Goal: Task Accomplishment & Management: Manage account settings

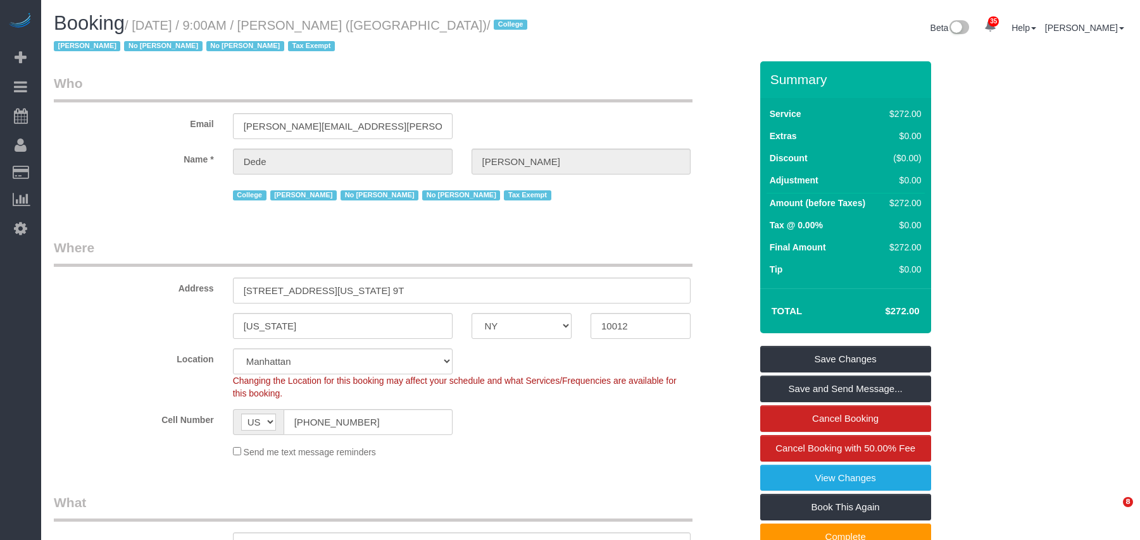
select select "NY"
select select "240"
select select "spot1"
select select "number:56"
select select "number:79"
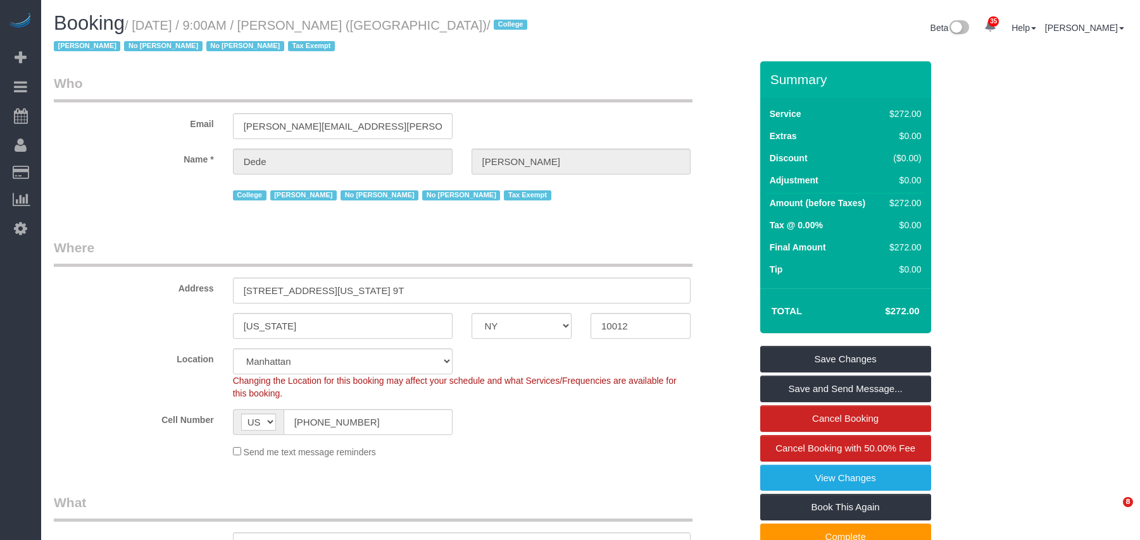
select select "number:15"
select select "number:6"
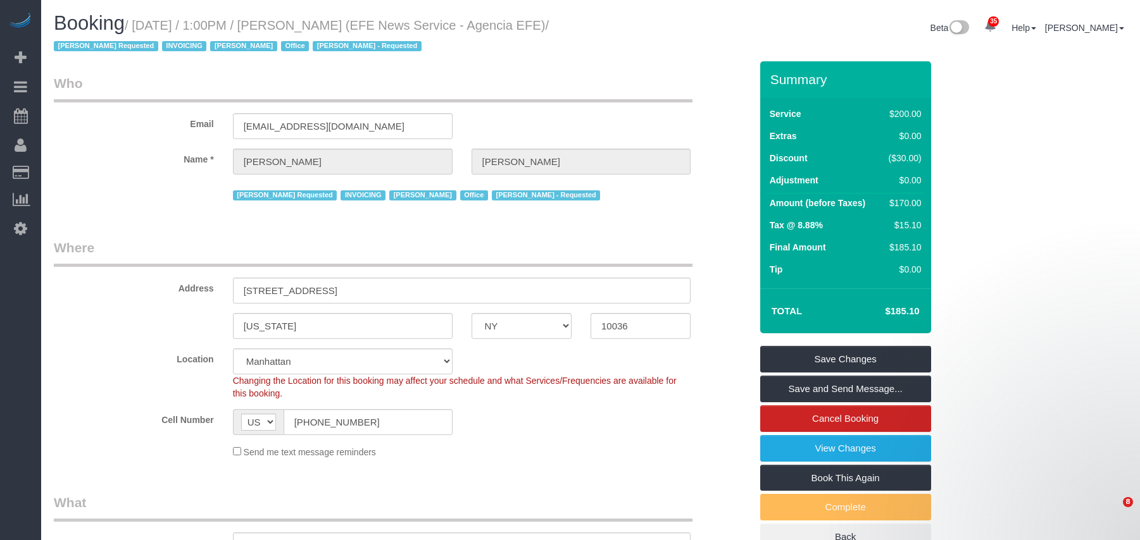
select select "NY"
select select "150"
select select "string:paypal"
select select "spot6"
select select "number:89"
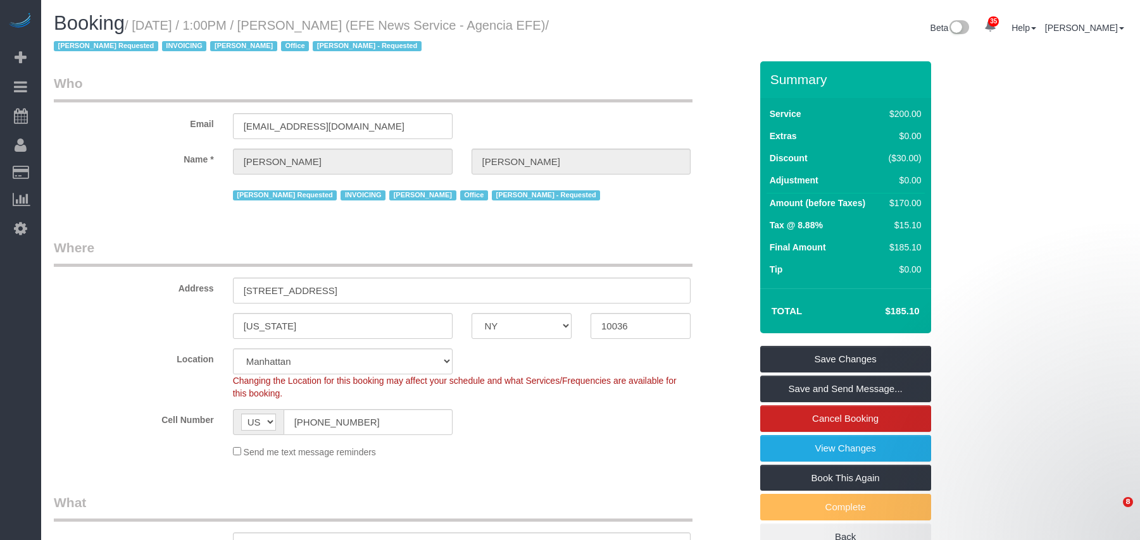
select select "number:90"
select select "number:15"
select select "number:7"
select select "34507"
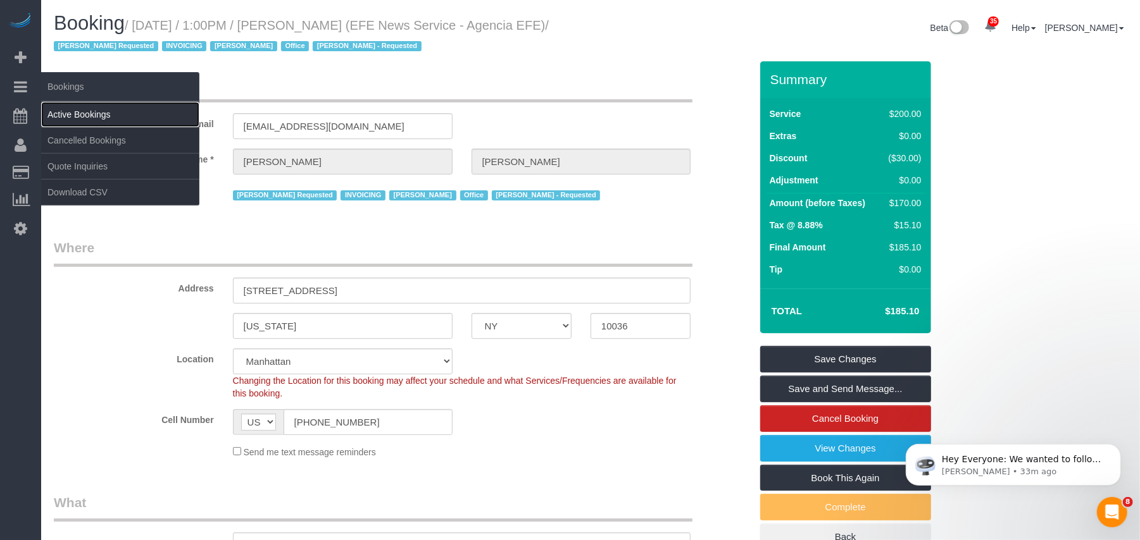
click at [54, 109] on link "Active Bookings" at bounding box center [120, 114] width 158 height 25
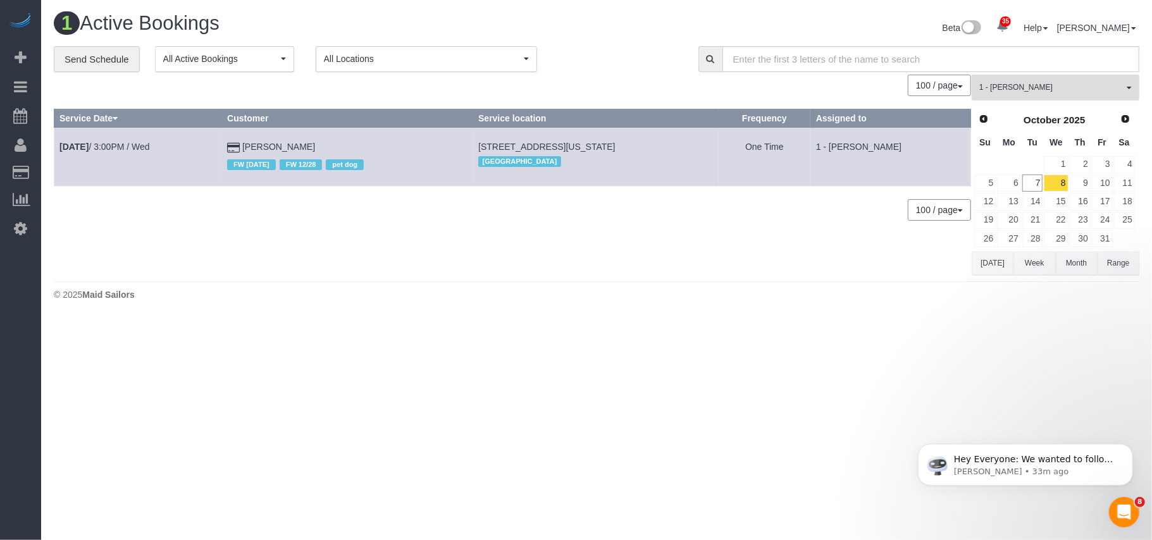
click at [1024, 89] on span "1 - Chrisdarline Gedeus Cineas" at bounding box center [1052, 87] width 144 height 11
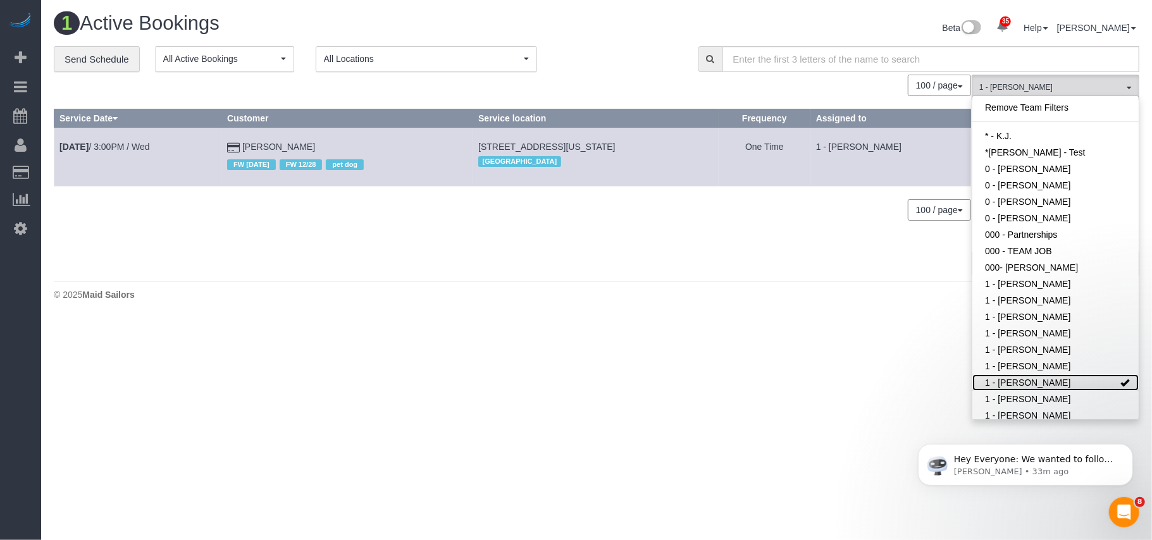
click at [1036, 383] on link "1 - Chrisdarline Gedeus Cineas" at bounding box center [1056, 383] width 166 height 16
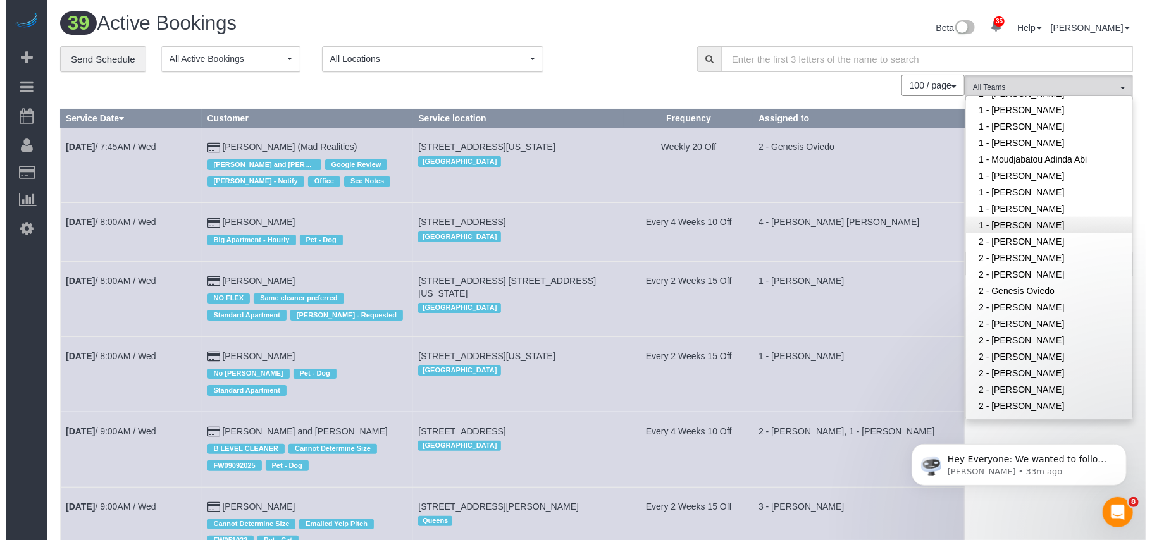
scroll to position [675, 0]
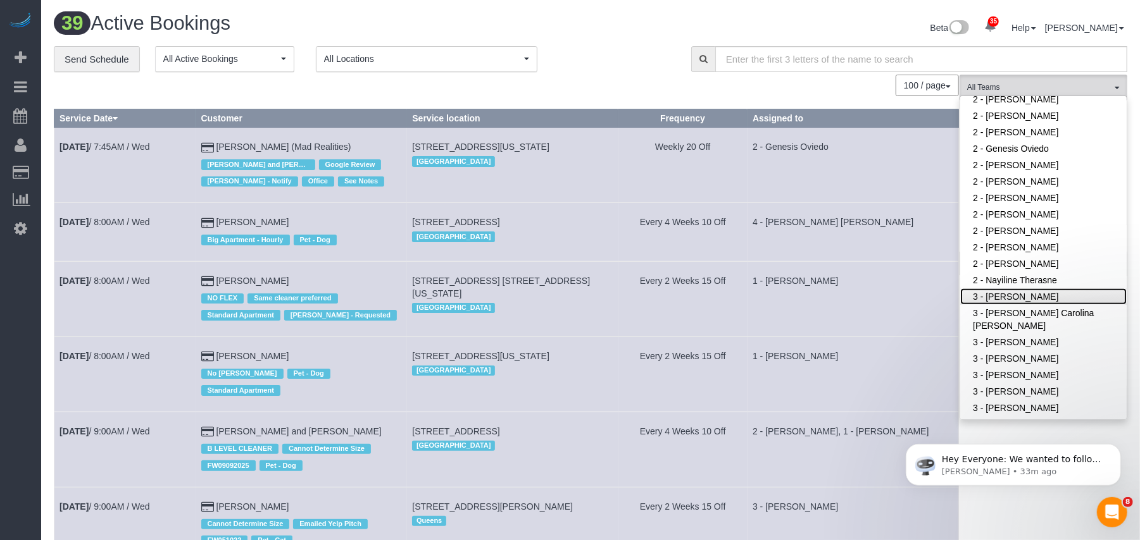
click at [1028, 289] on link "3 - Ana Araujo" at bounding box center [1043, 297] width 166 height 16
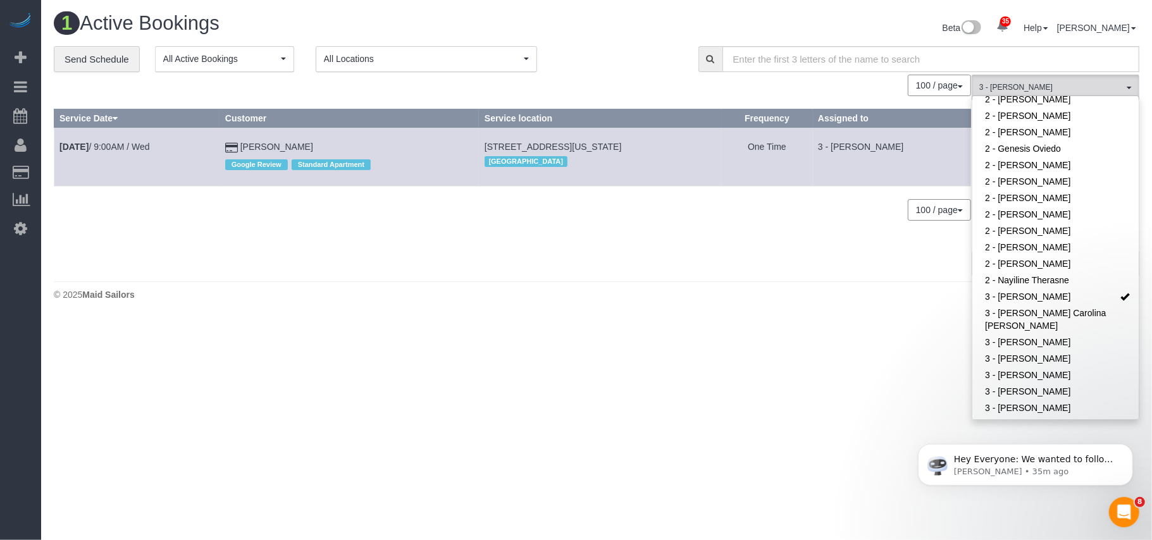
click at [887, 290] on footer "© 2025 Maid Sailors" at bounding box center [597, 294] width 1086 height 25
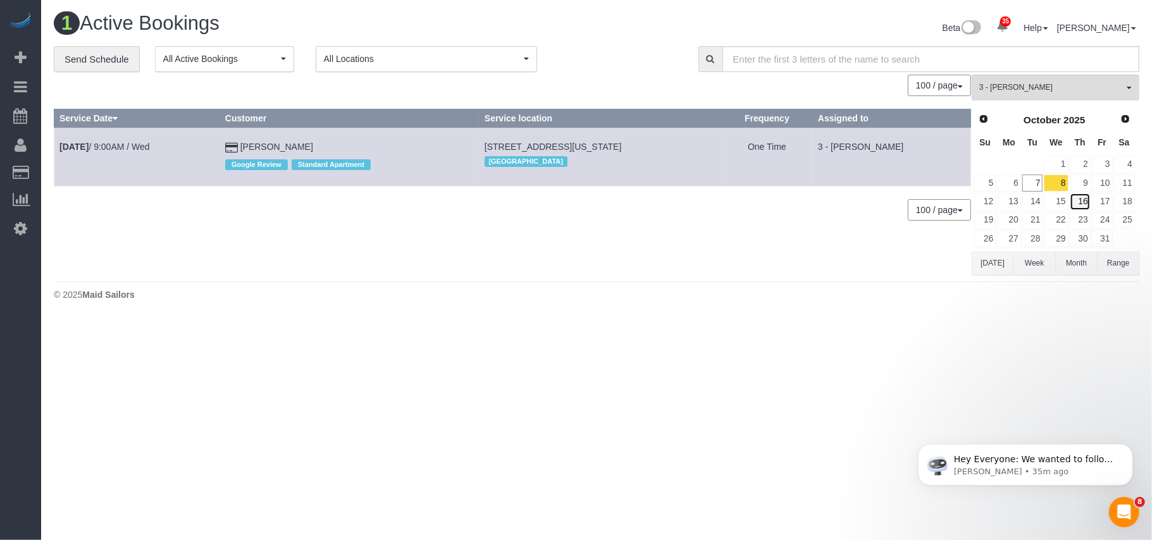
click at [1087, 204] on link "16" at bounding box center [1080, 201] width 21 height 17
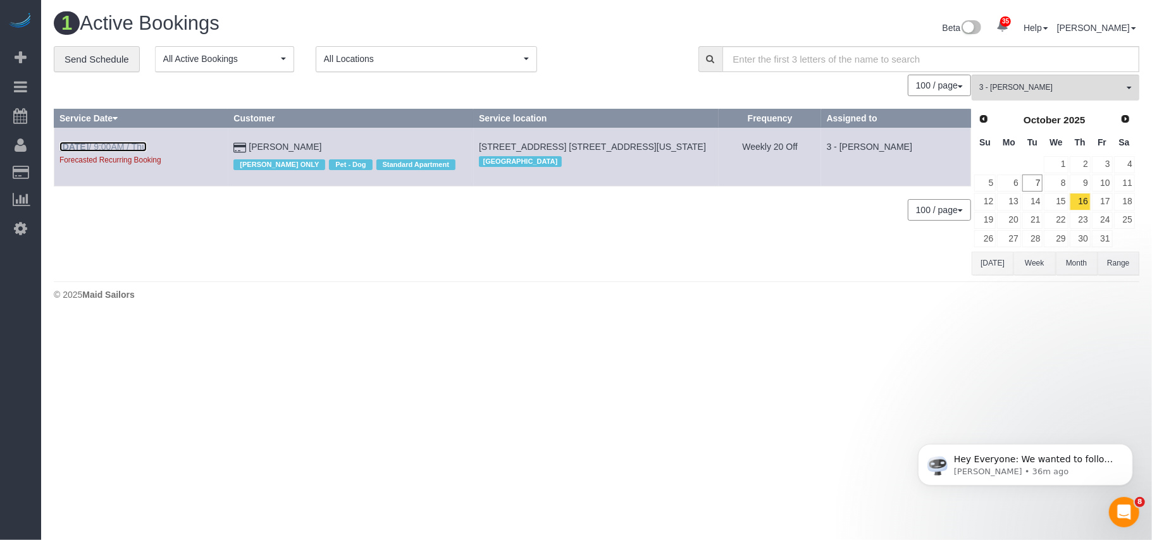
click at [125, 145] on link "Oct 16th / 9:00AM / Thu" at bounding box center [102, 147] width 87 height 10
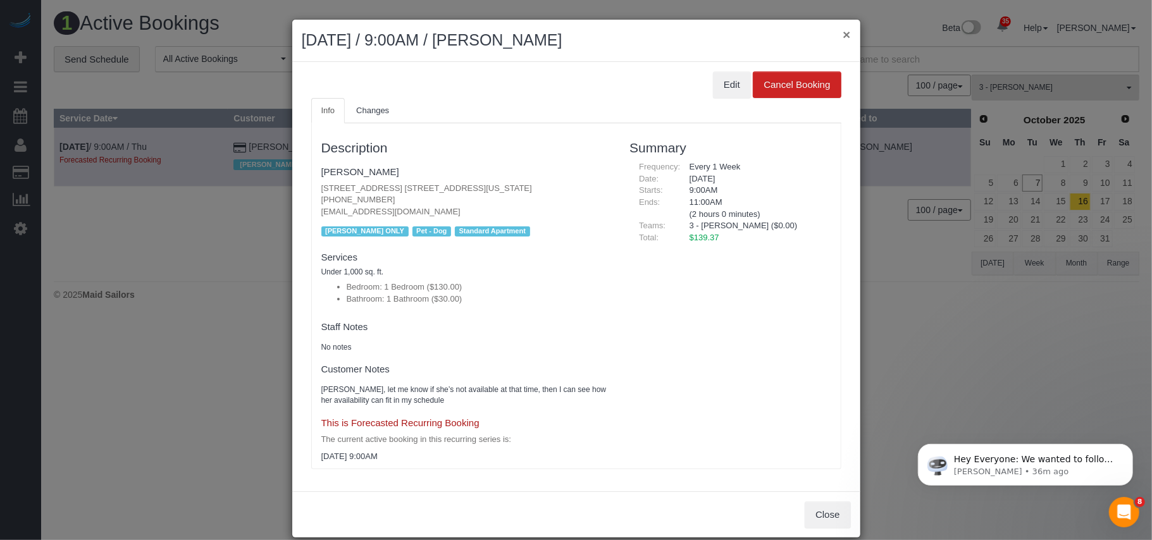
click at [843, 39] on button "×" at bounding box center [847, 34] width 8 height 13
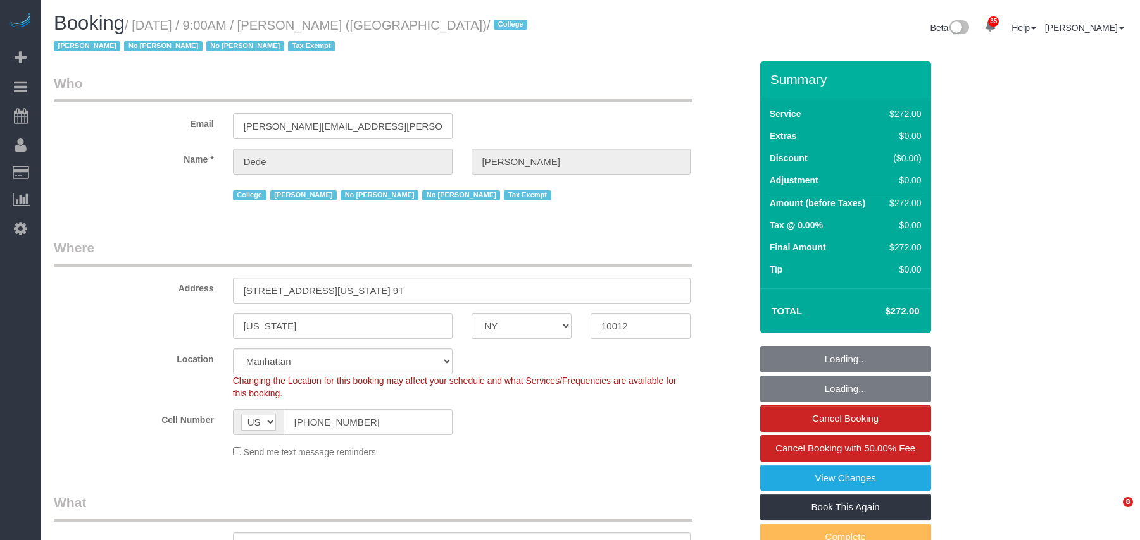
select select "NY"
select select "240"
select select "spot1"
select select "number:56"
select select "number:79"
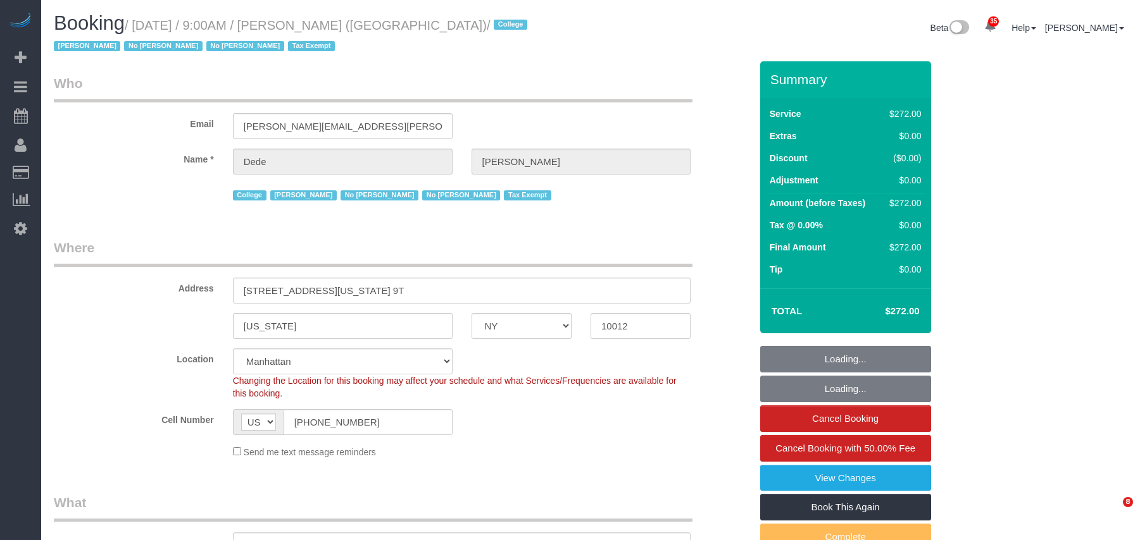
select select "number:15"
select select "number:6"
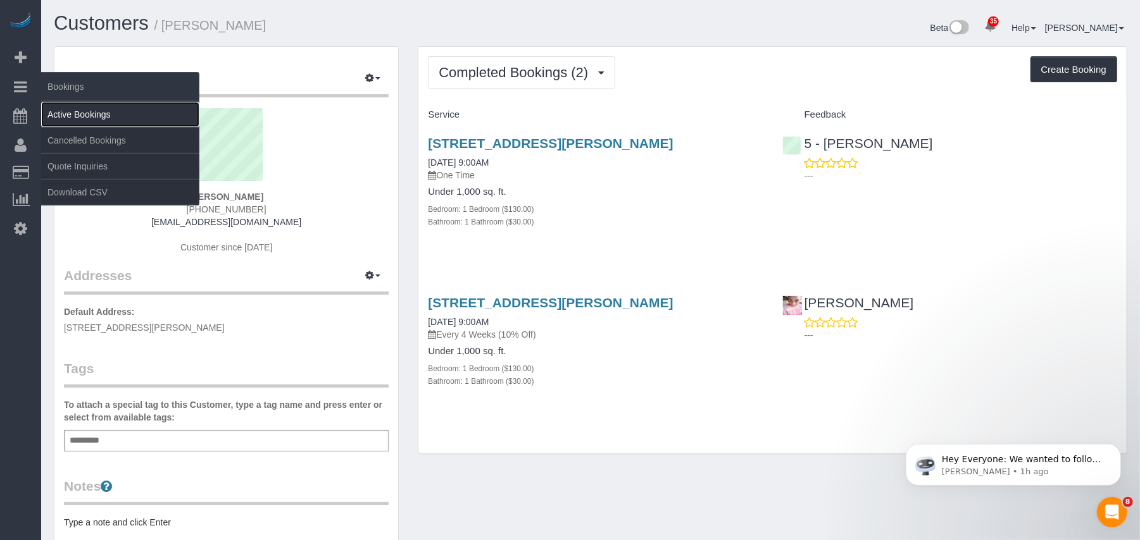
click at [71, 108] on link "Active Bookings" at bounding box center [120, 114] width 158 height 25
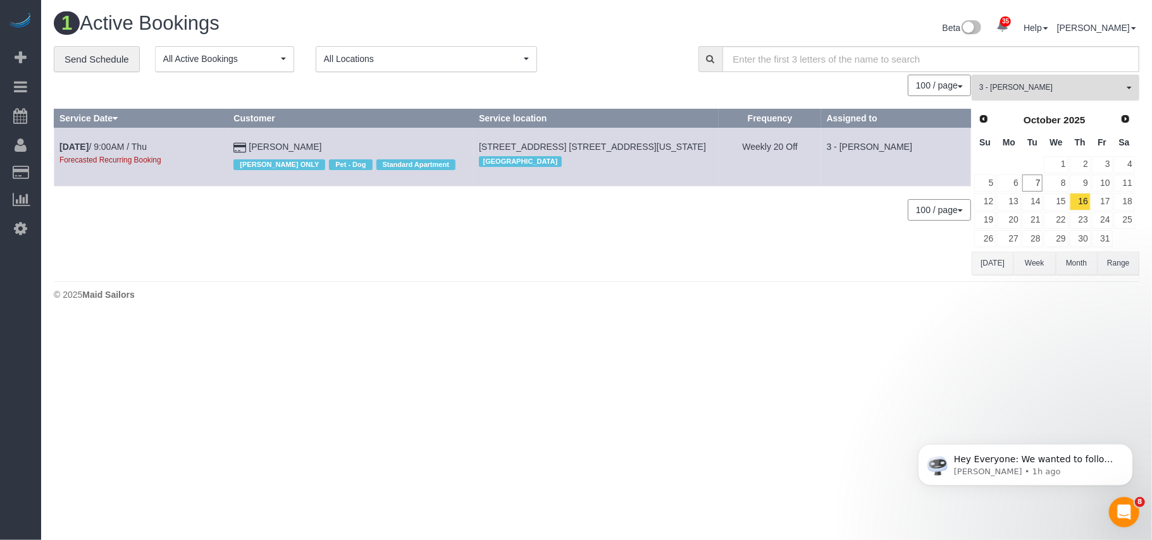
click at [1030, 90] on span "3 - Ana Araujo" at bounding box center [1052, 87] width 144 height 11
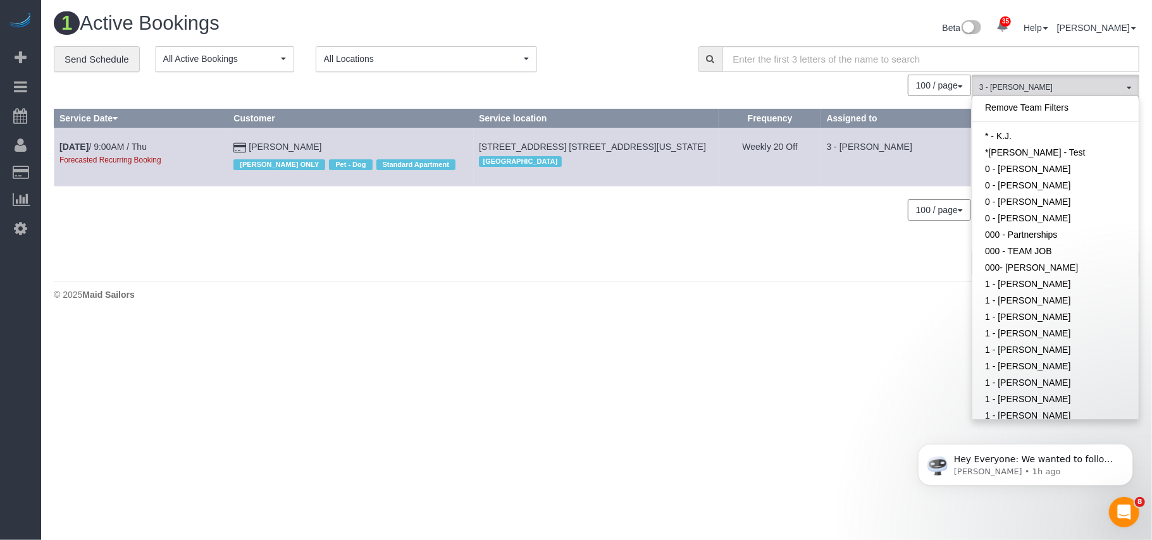
scroll to position [701, 0]
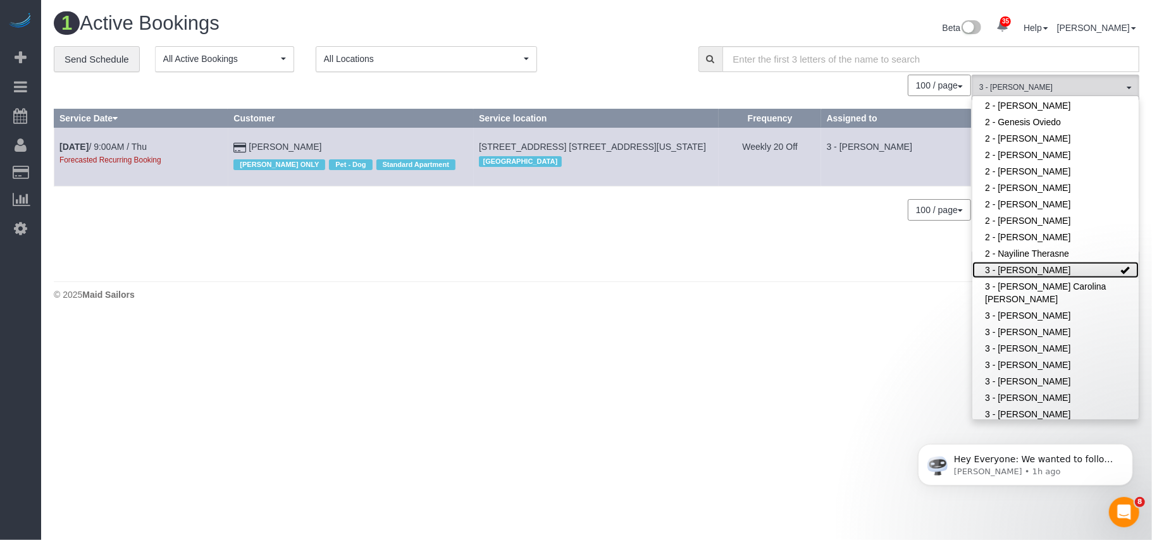
click at [1007, 264] on link "3 - Ana Araujo" at bounding box center [1056, 270] width 166 height 16
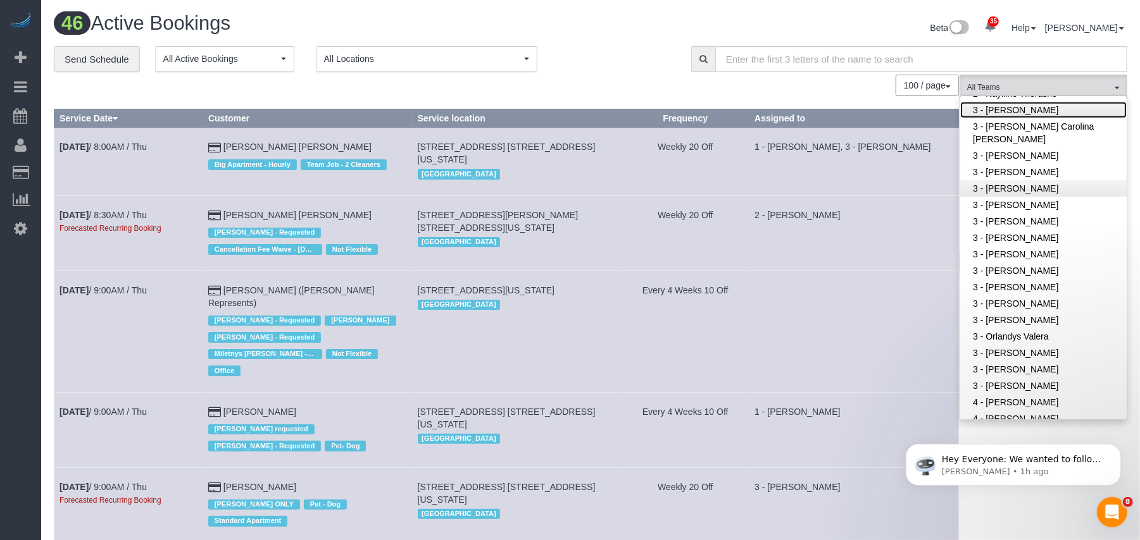
scroll to position [869, 0]
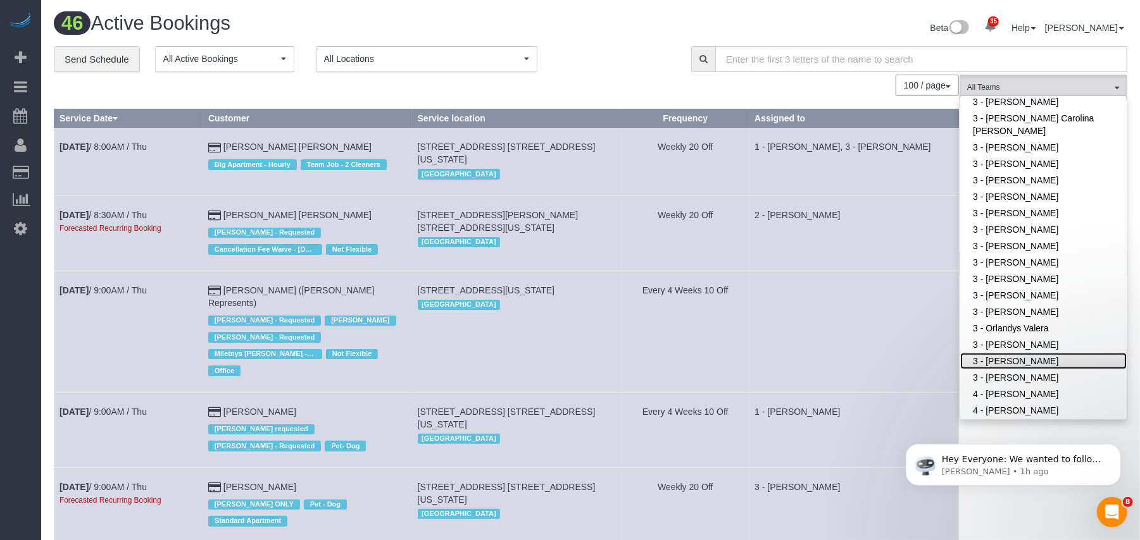
click at [1000, 353] on link "3 - Renee Chicaiza" at bounding box center [1043, 361] width 166 height 16
click at [1004, 500] on body "Hey Everyone: We wanted to follow up and let you know we have been closely moni…" at bounding box center [1012, 461] width 243 height 78
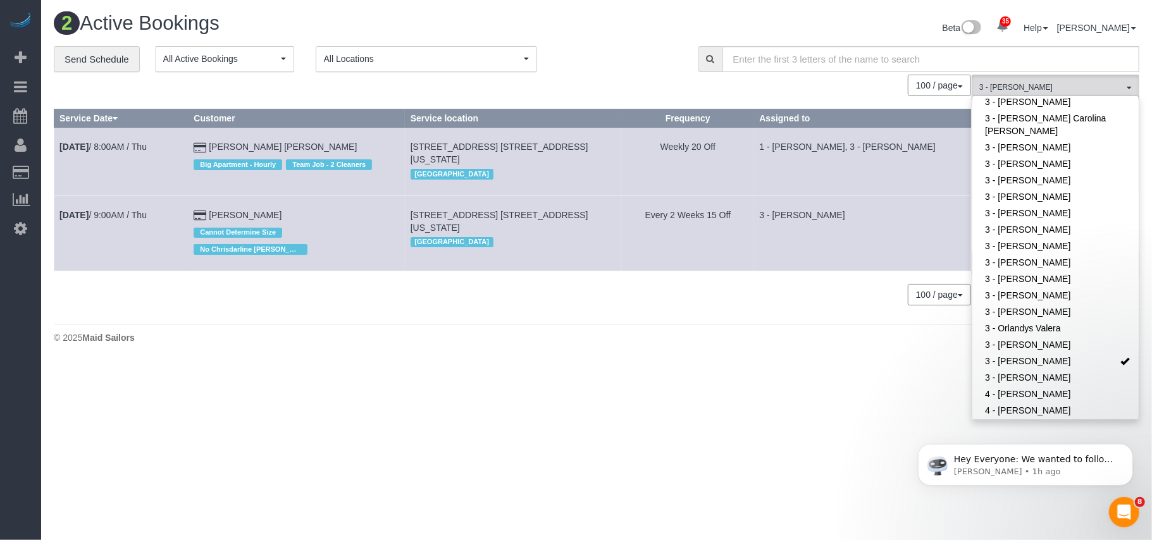
click at [762, 304] on div "2 Active Bookings Beta 35 Your Notifications You have 0 alerts × You have 3 to …" at bounding box center [596, 181] width 1111 height 363
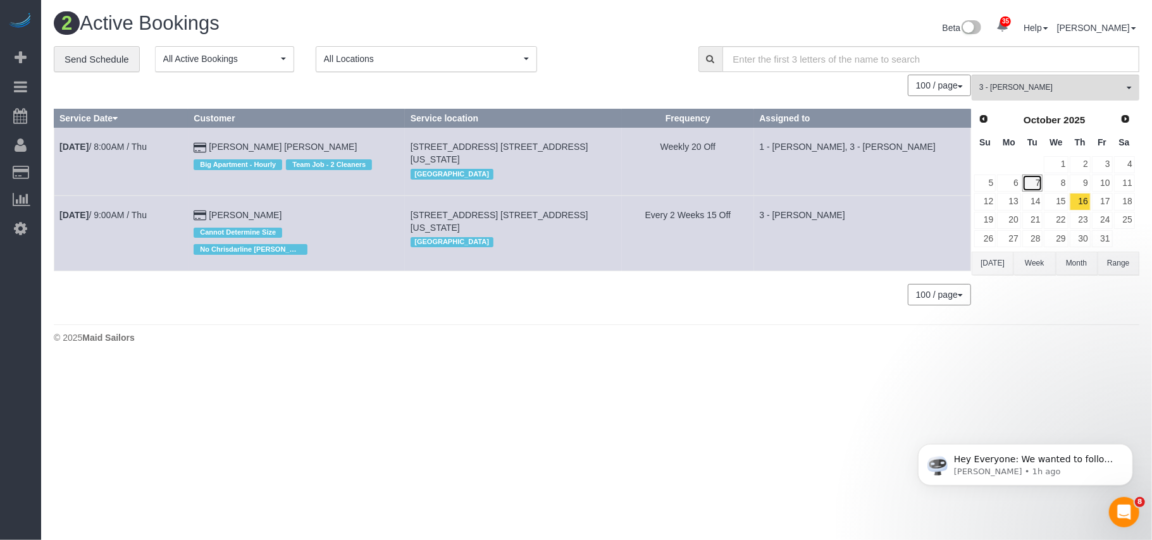
click at [1041, 186] on link "7" at bounding box center [1033, 183] width 21 height 17
click at [1054, 185] on link "8" at bounding box center [1056, 183] width 24 height 17
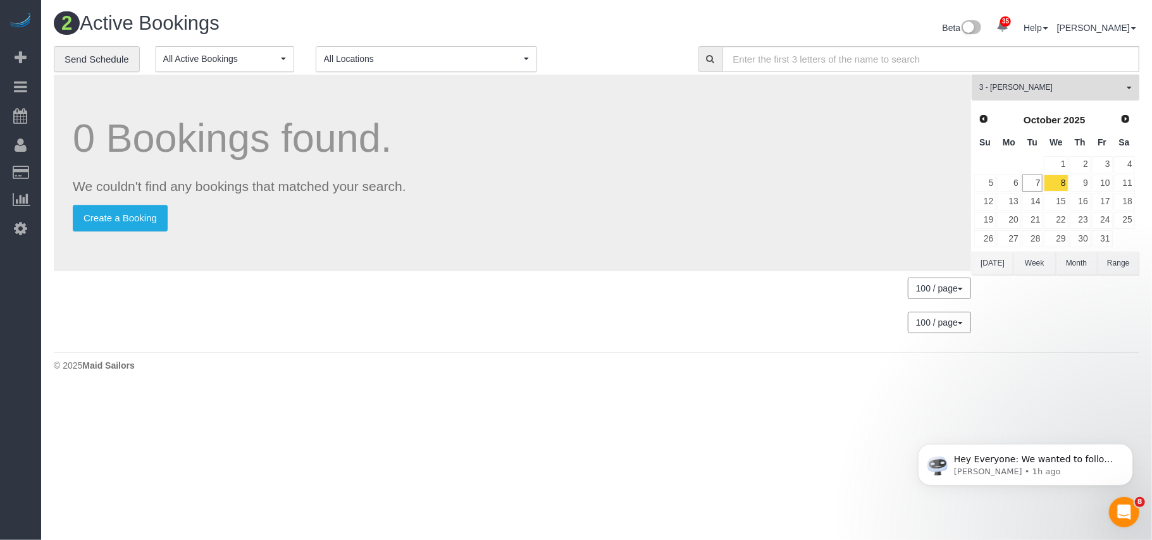
click at [59, 168] on link "Customers" at bounding box center [120, 172] width 158 height 25
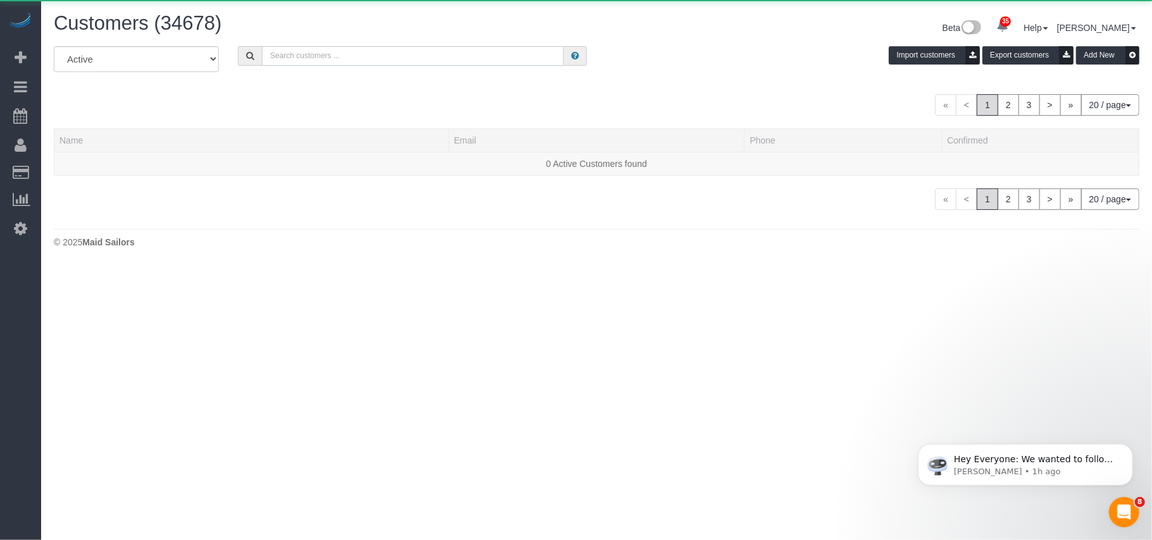
click at [323, 56] on input "text" at bounding box center [413, 56] width 302 height 20
paste input "Anton Potter"
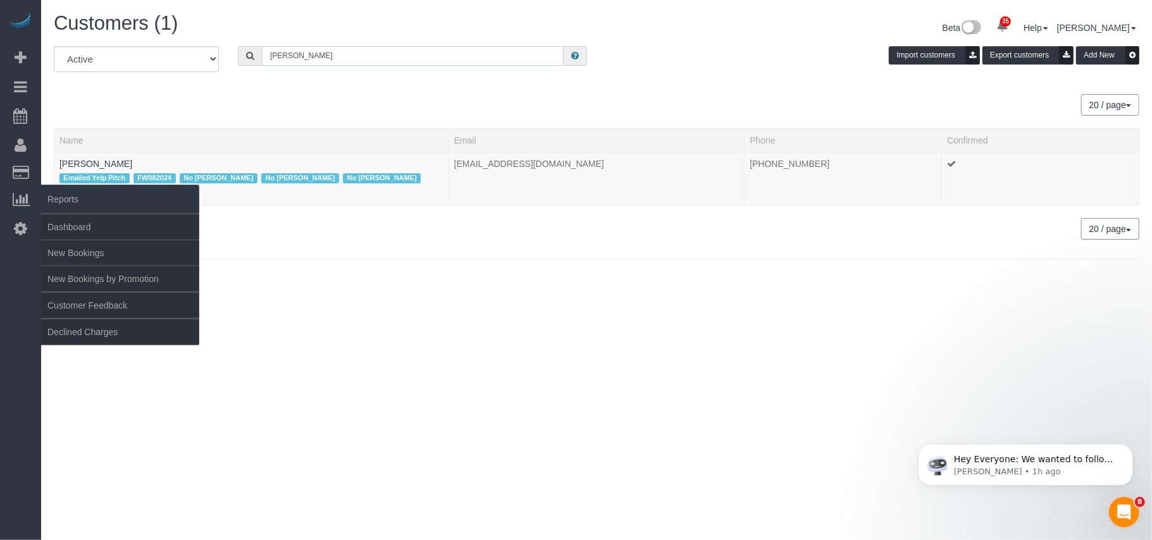
type input "Anton Potter"
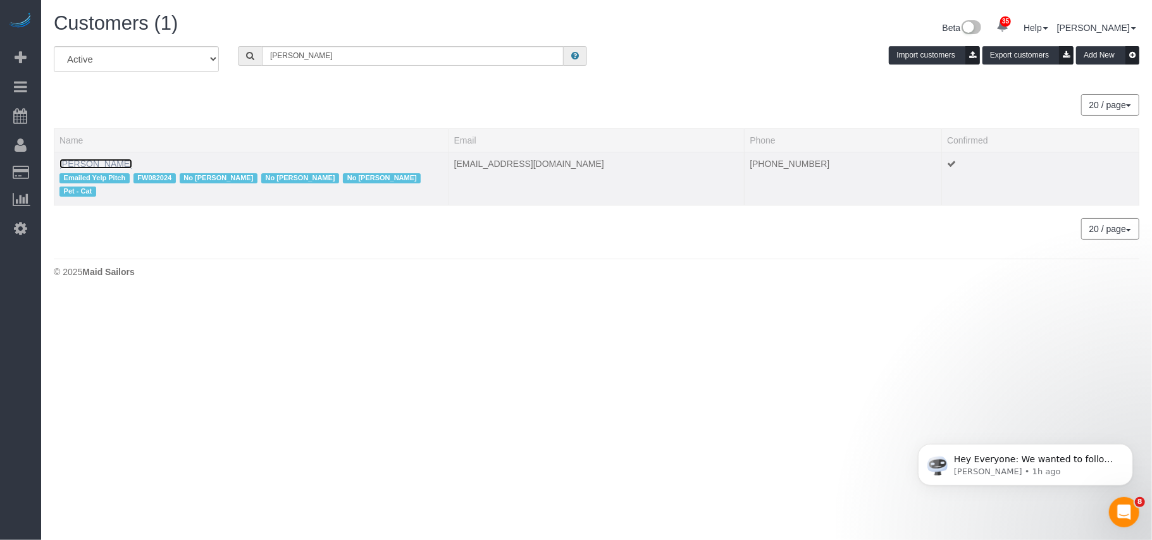
click at [89, 163] on link "Anton Potter" at bounding box center [95, 164] width 73 height 10
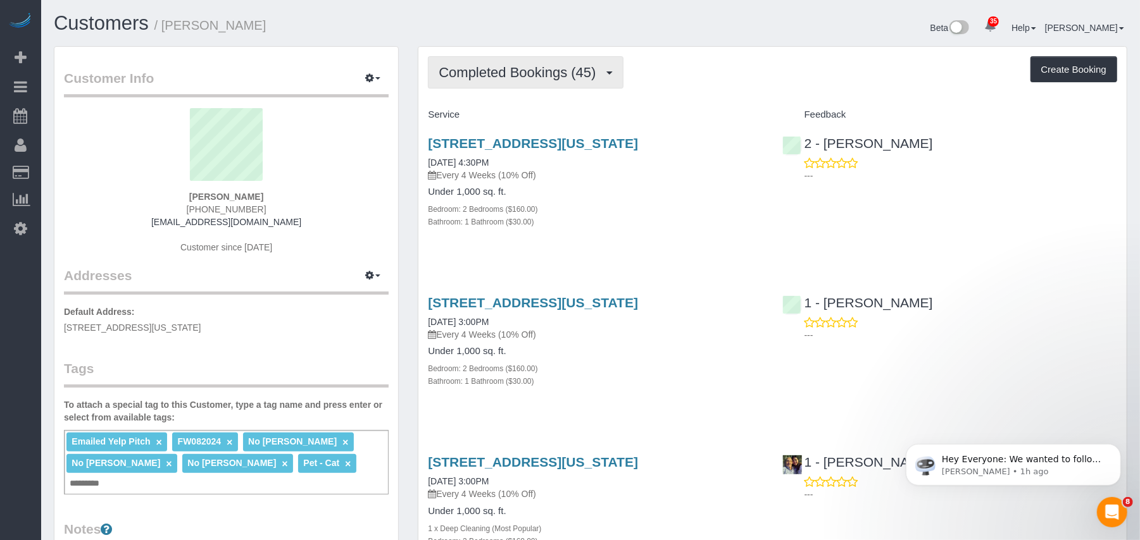
click at [530, 74] on span "Completed Bookings (45)" at bounding box center [520, 73] width 163 height 16
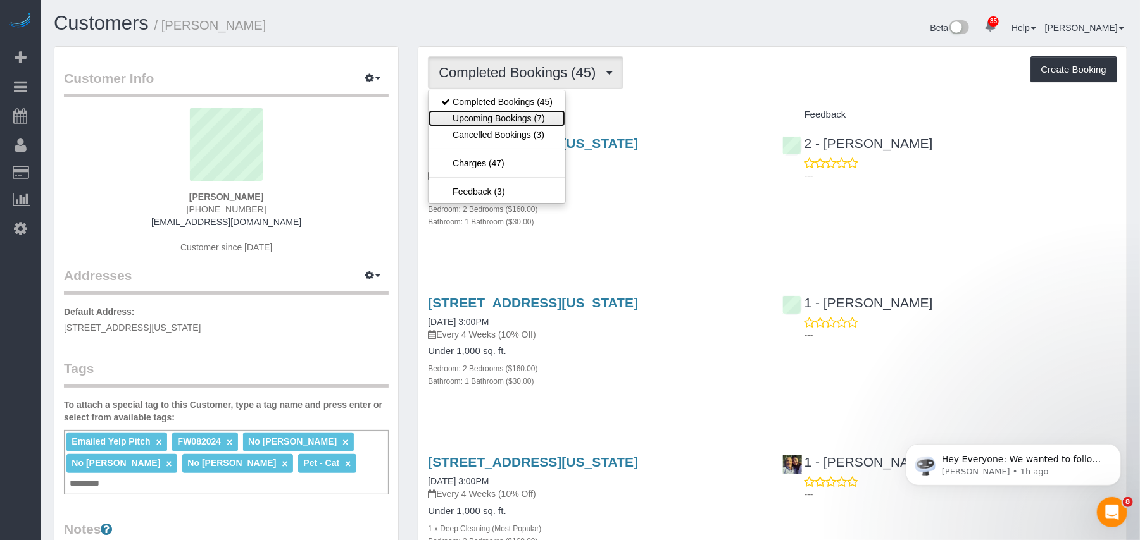
click at [522, 113] on link "Upcoming Bookings (7)" at bounding box center [496, 118] width 137 height 16
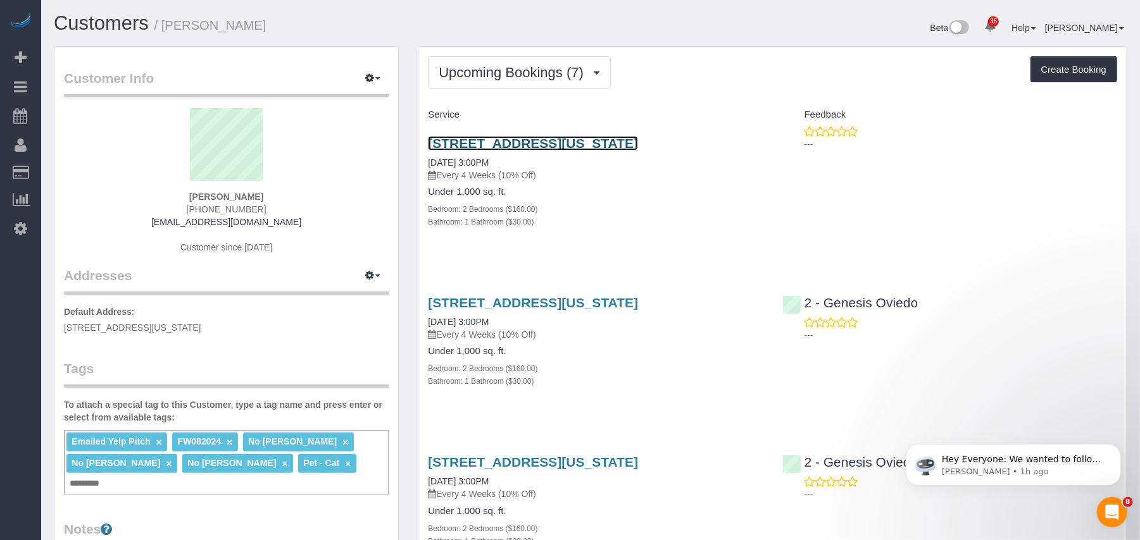
click at [507, 145] on link "299 Pearl Street, Apt 3d, New York, NY 10038" at bounding box center [533, 143] width 210 height 15
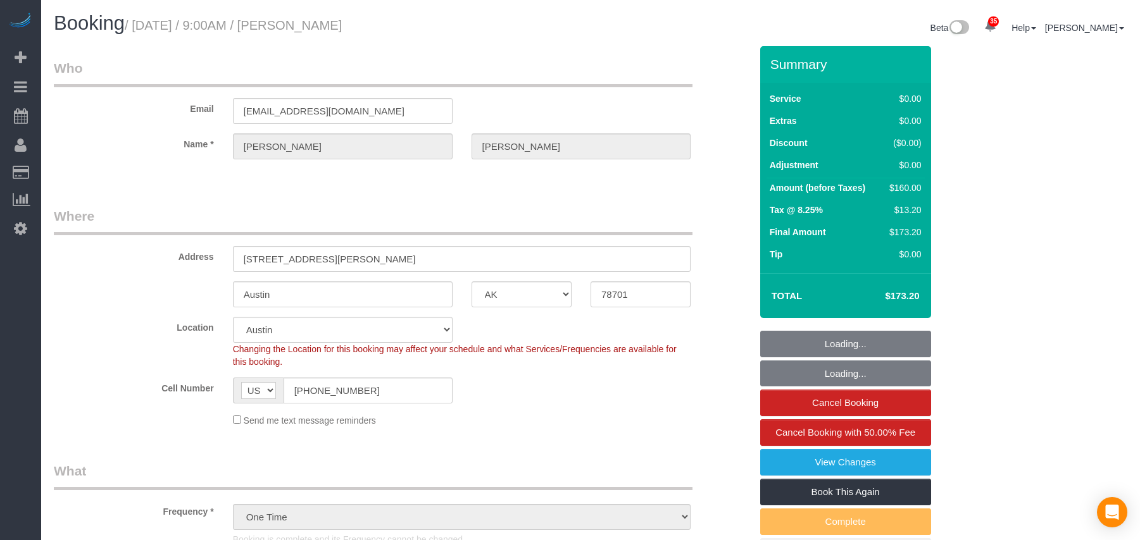
select select "[GEOGRAPHIC_DATA]"
select select "1"
select select "string:stripe-pm_1SDUzL4VGloSiKo7sRO29bdw"
select select "spot1"
select select "number:89"
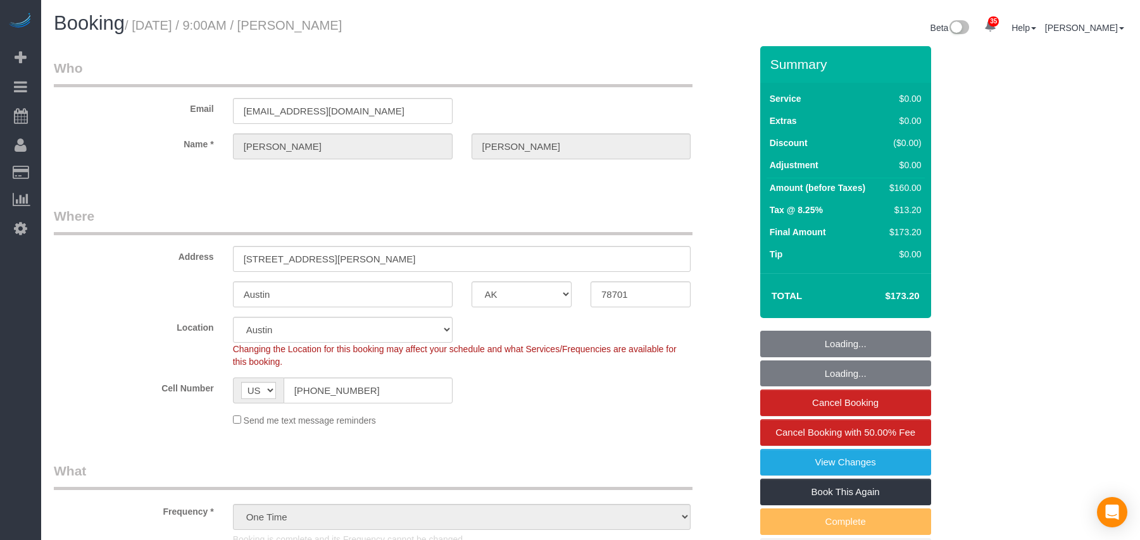
select select "number:90"
select select "number:15"
select select "number:7"
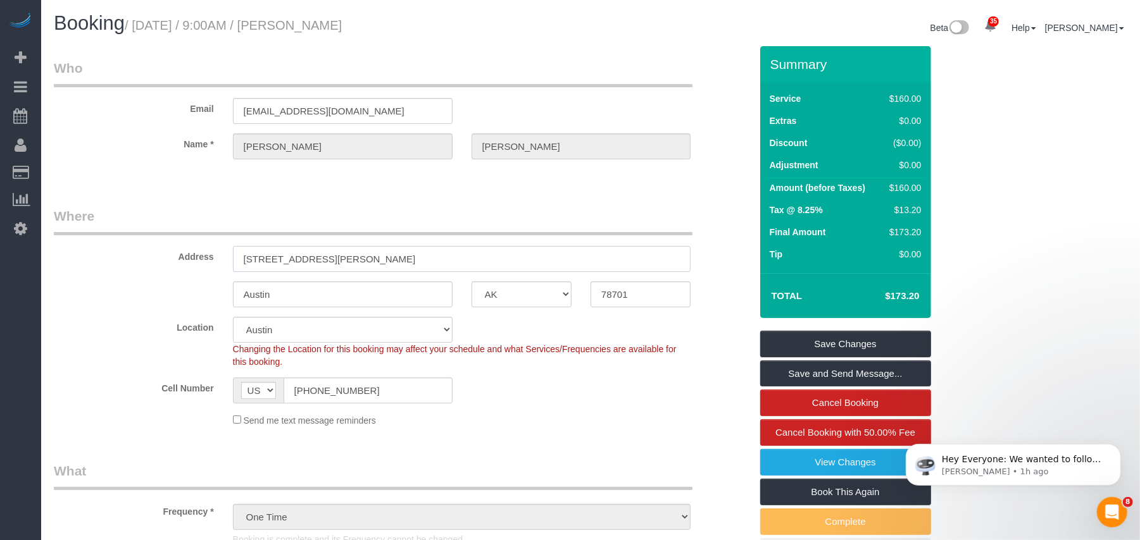
drag, startPoint x: 270, startPoint y: 254, endPoint x: 240, endPoint y: 254, distance: 29.1
click at [240, 254] on input "91 Rainey Street, Apt. 419" at bounding box center [462, 259] width 458 height 26
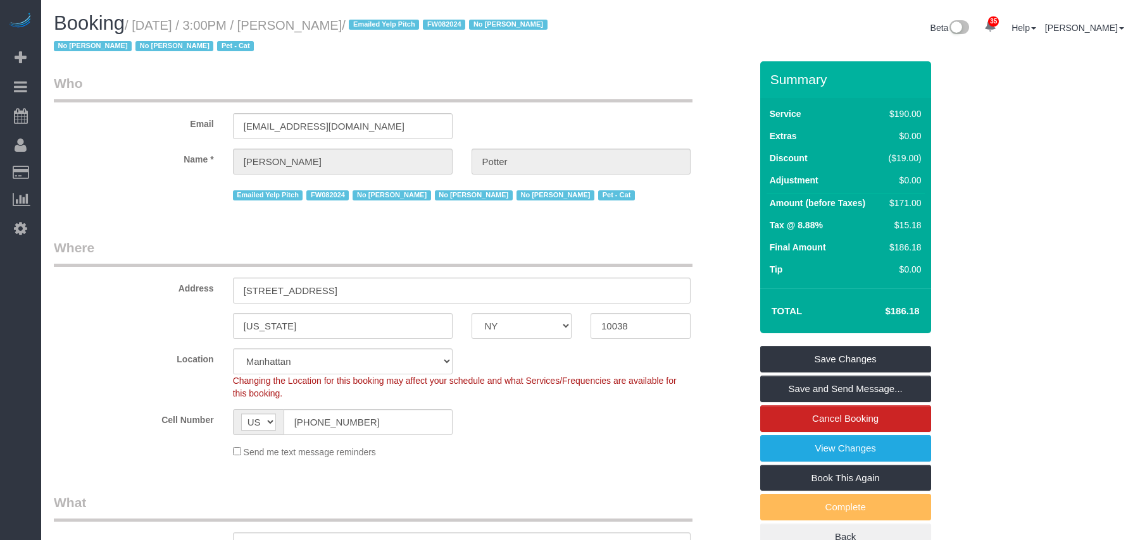
select select "NY"
select select "2"
select select "spot8"
select select "number:89"
select select "number:90"
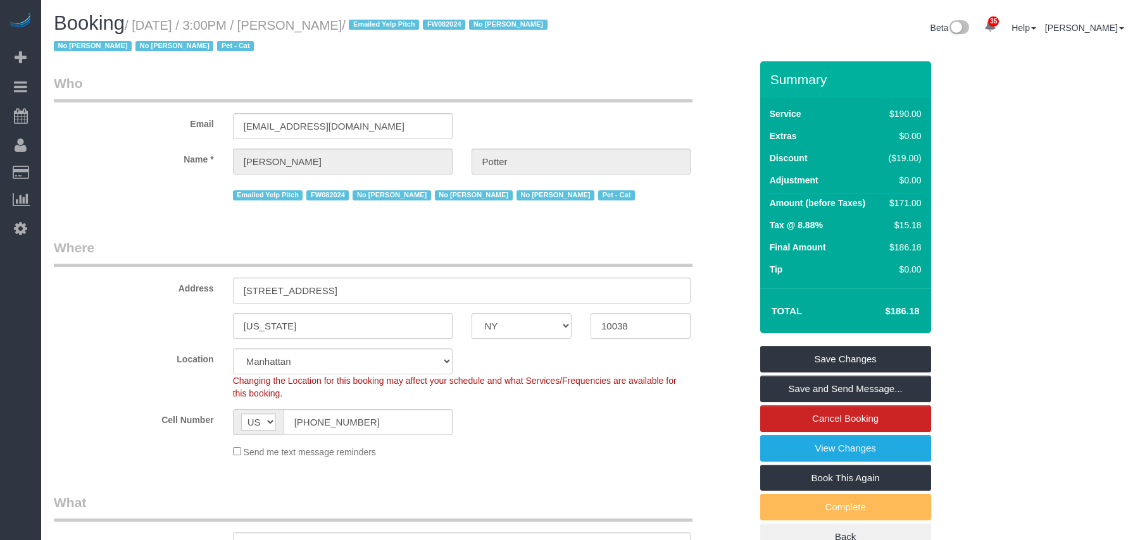
select select "number:14"
select select "number:5"
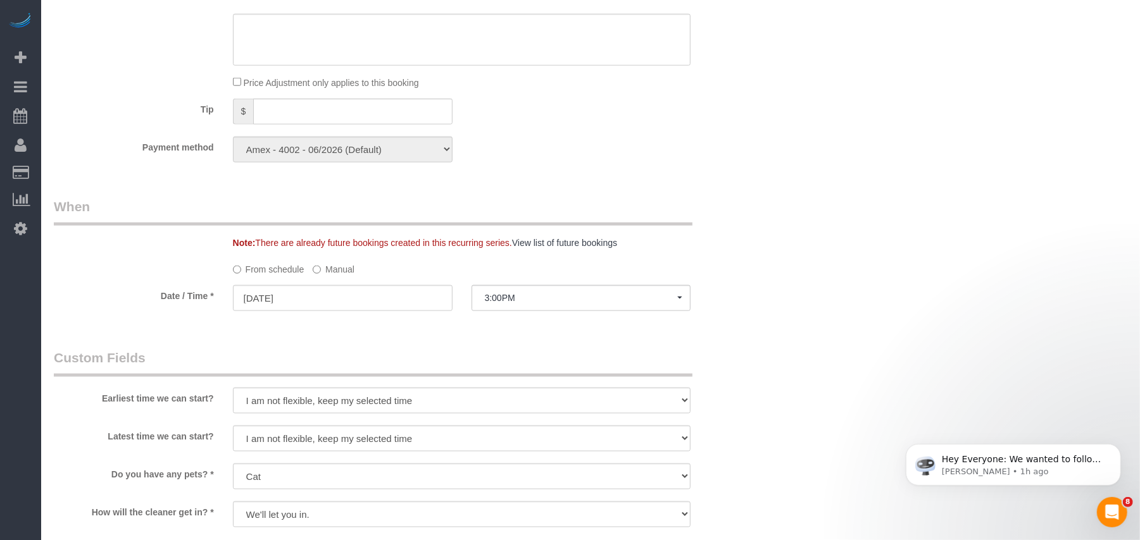
scroll to position [1266, 0]
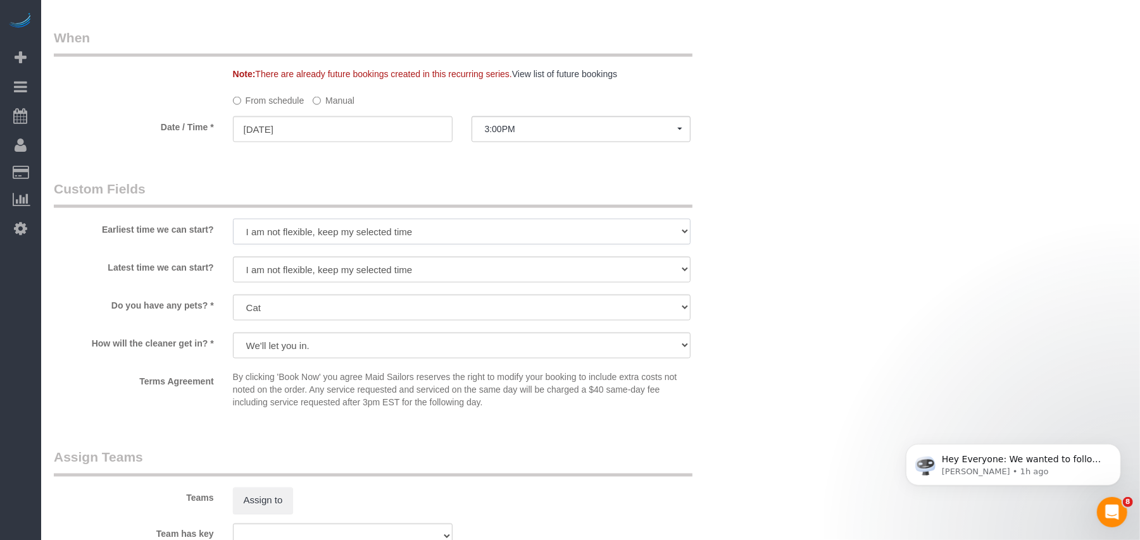
click at [335, 238] on select "I am not flexible, keep my selected time 8:00 AM 9:00 AM 10:00 AM 11:00 AM 12:0…" at bounding box center [462, 232] width 458 height 26
select select "number:62"
click at [233, 220] on select "I am not flexible, keep my selected time 8:00 AM 9:00 AM 10:00 AM 11:00 AM 12:0…" at bounding box center [462, 232] width 458 height 26
click at [312, 272] on select "I am not flexible, keep my selected time 8:00 AM 9:00 AM 10:00 AM 11:00 AM 12:0…" at bounding box center [462, 270] width 458 height 26
select select "number:75"
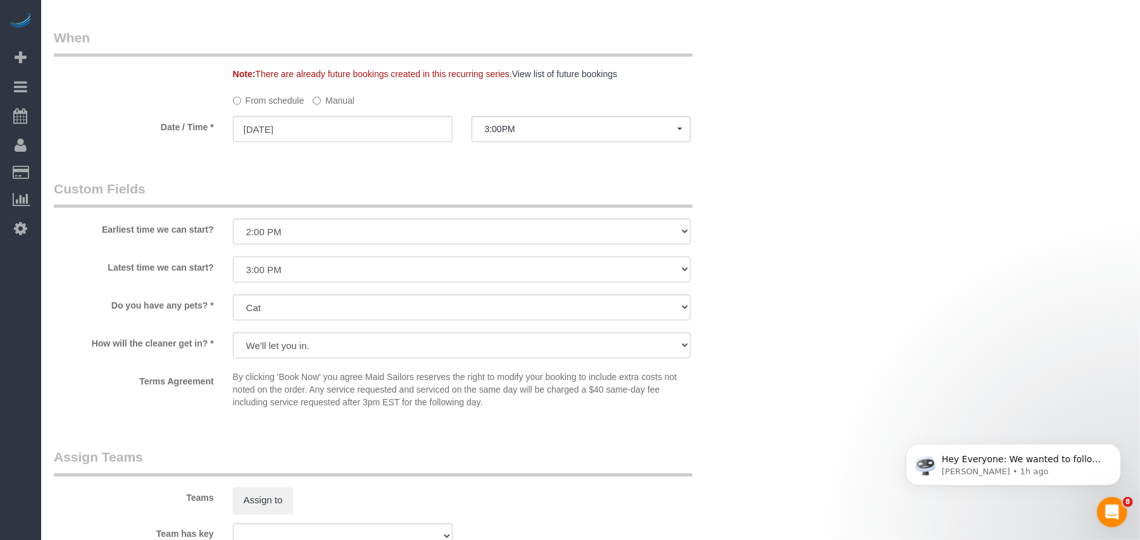
click at [233, 258] on select "I am not flexible, keep my selected time 8:00 AM 9:00 AM 10:00 AM 11:00 AM 12:0…" at bounding box center [462, 270] width 458 height 26
click at [380, 148] on fieldset "When Note: There are already future bookings created in this recurring series. …" at bounding box center [402, 91] width 697 height 126
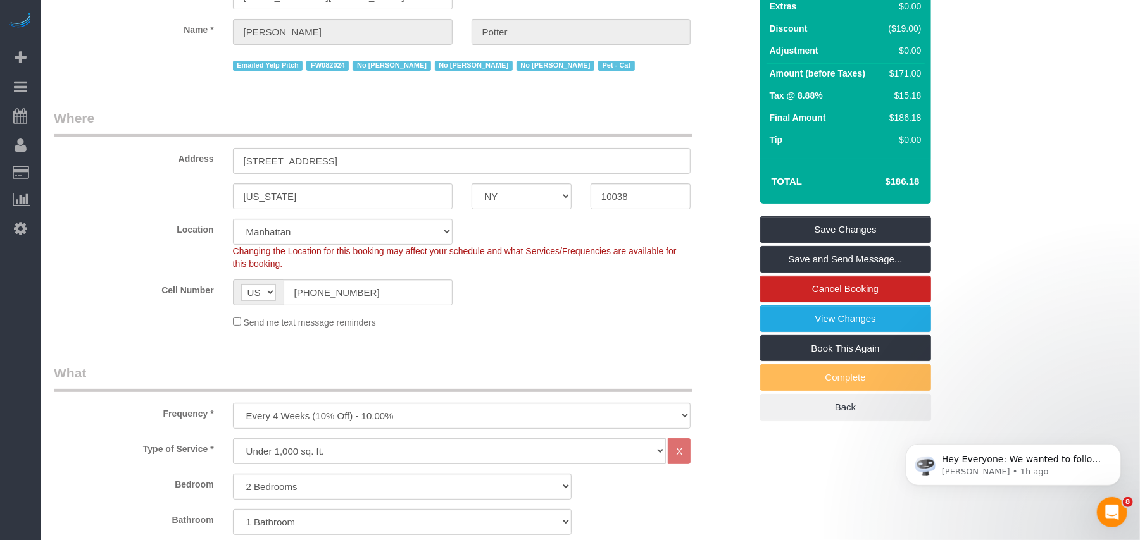
scroll to position [84, 0]
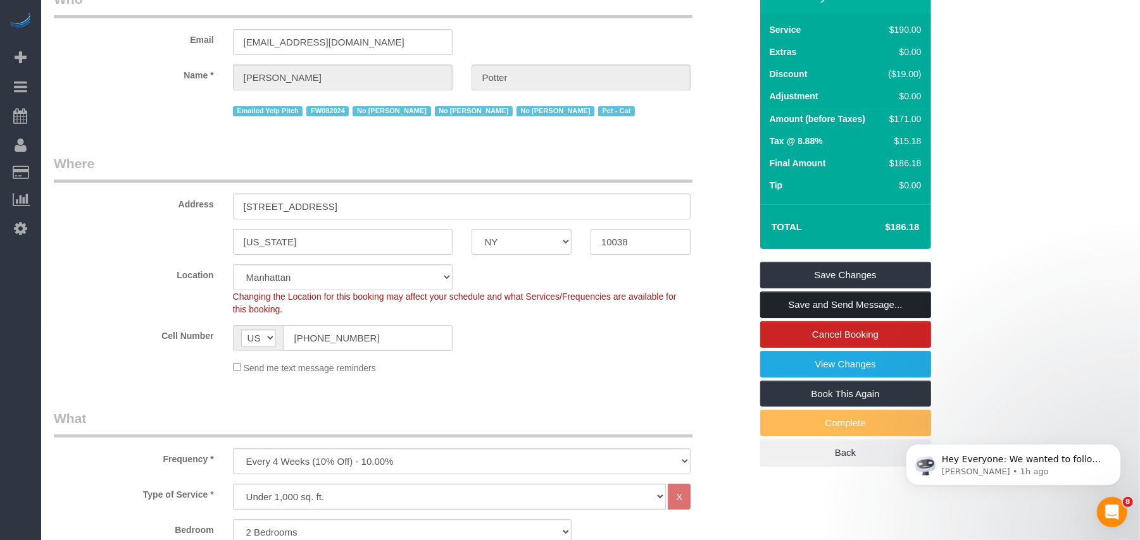
click at [826, 302] on link "Save and Send Message..." at bounding box center [845, 305] width 171 height 27
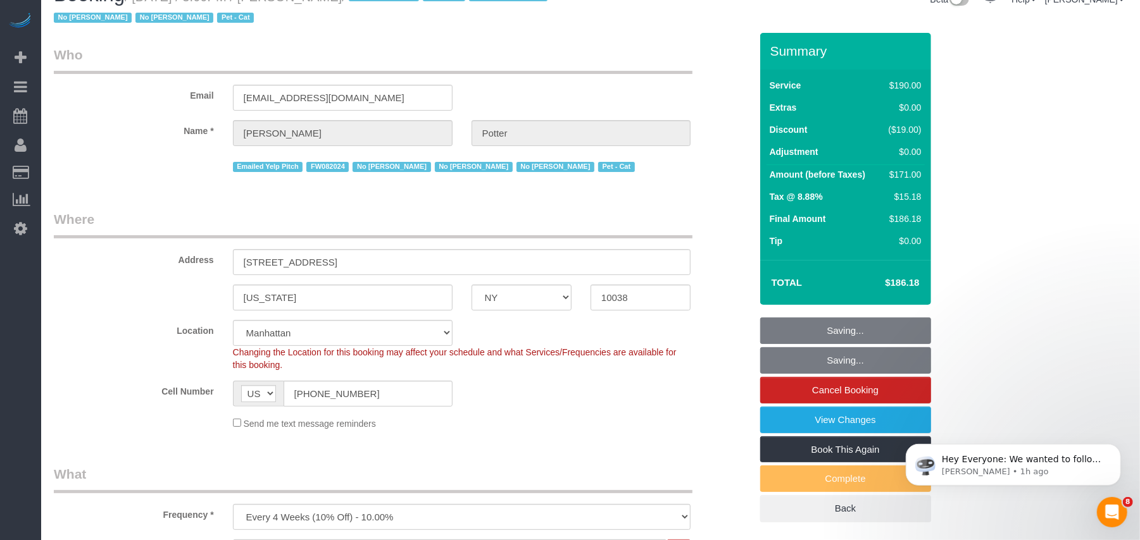
scroll to position [0, 0]
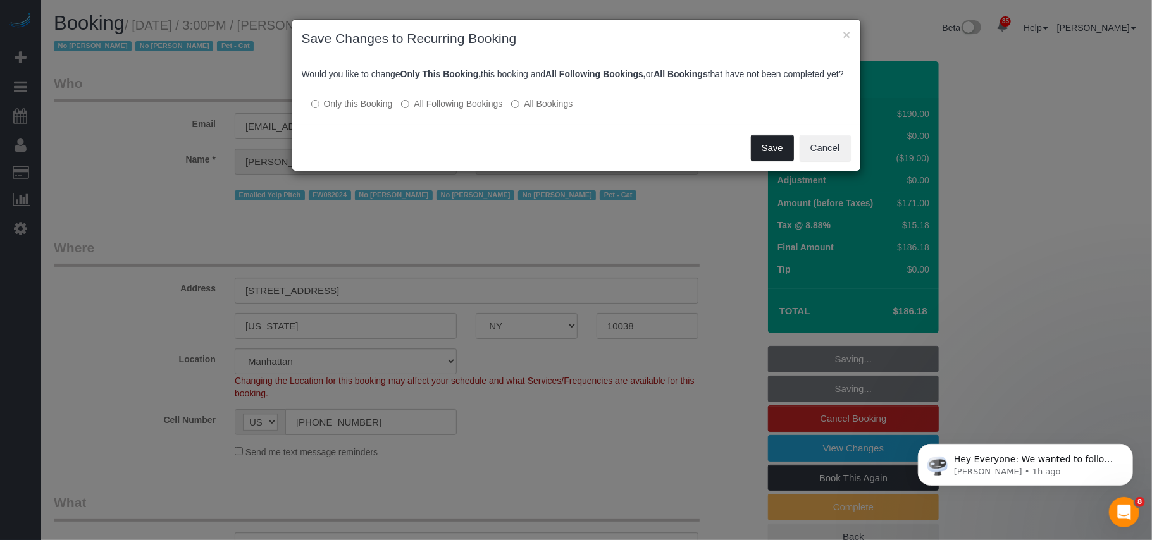
click at [760, 161] on button "Save" at bounding box center [772, 148] width 43 height 27
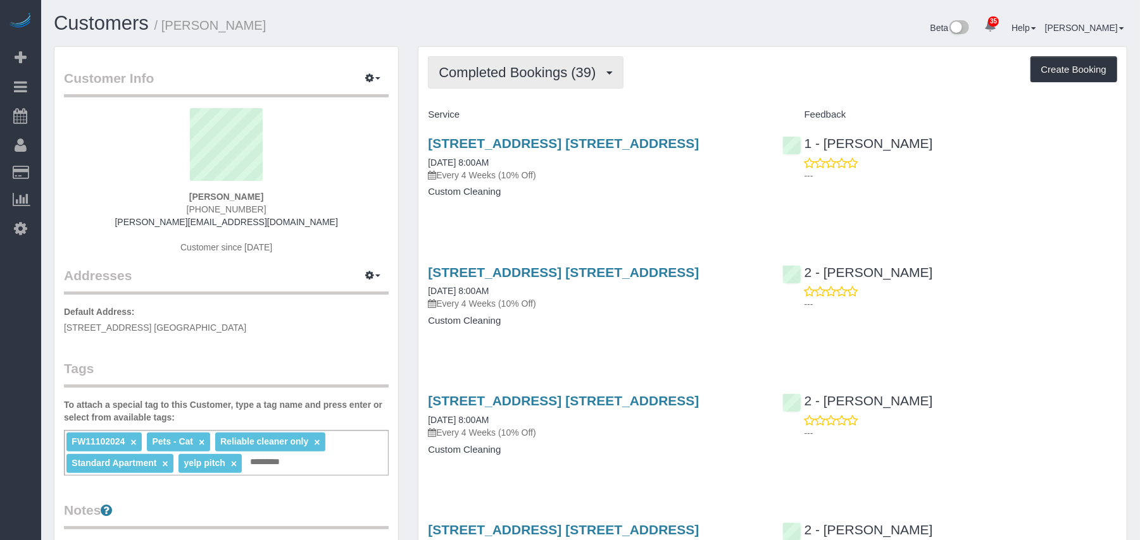
click at [535, 73] on span "Completed Bookings (39)" at bounding box center [520, 73] width 163 height 16
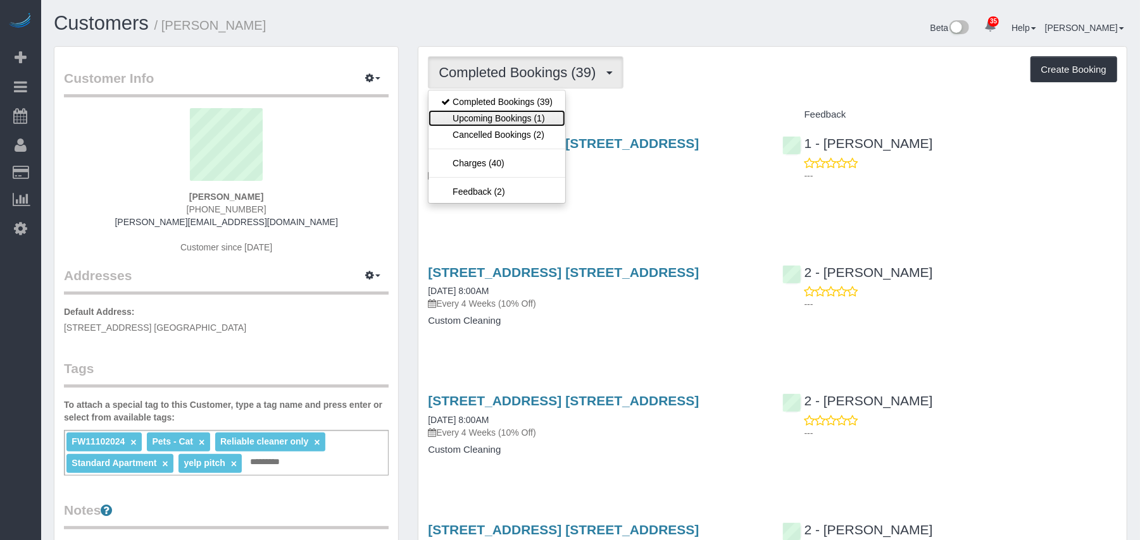
click at [532, 116] on link "Upcoming Bookings (1)" at bounding box center [496, 118] width 137 height 16
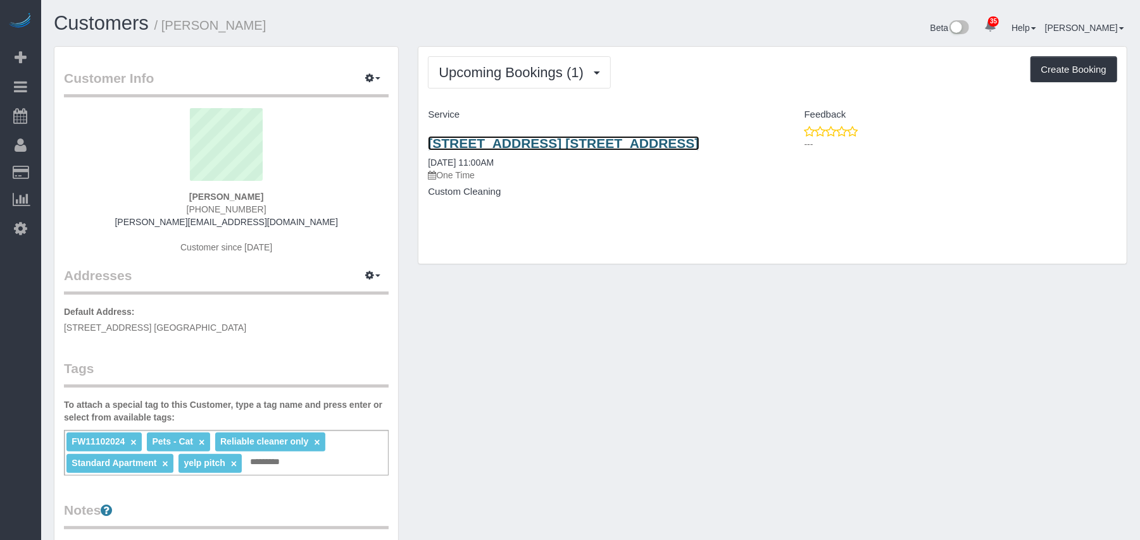
click at [490, 143] on link "[STREET_ADDRESS] [STREET_ADDRESS]" at bounding box center [563, 143] width 271 height 15
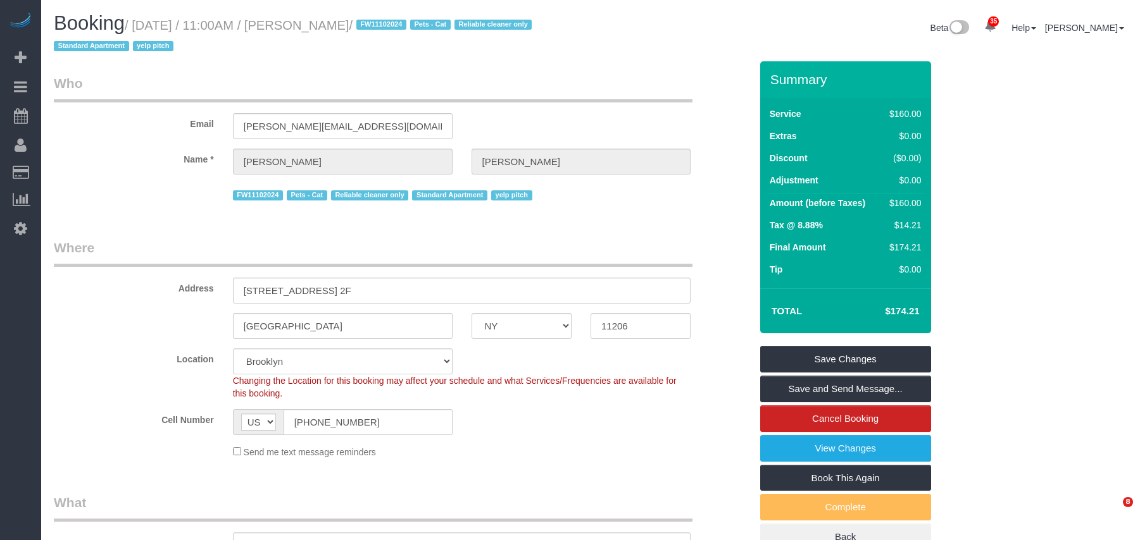
select select "NY"
select select "spot4"
select select "number:59"
select select "number:76"
select select "number:14"
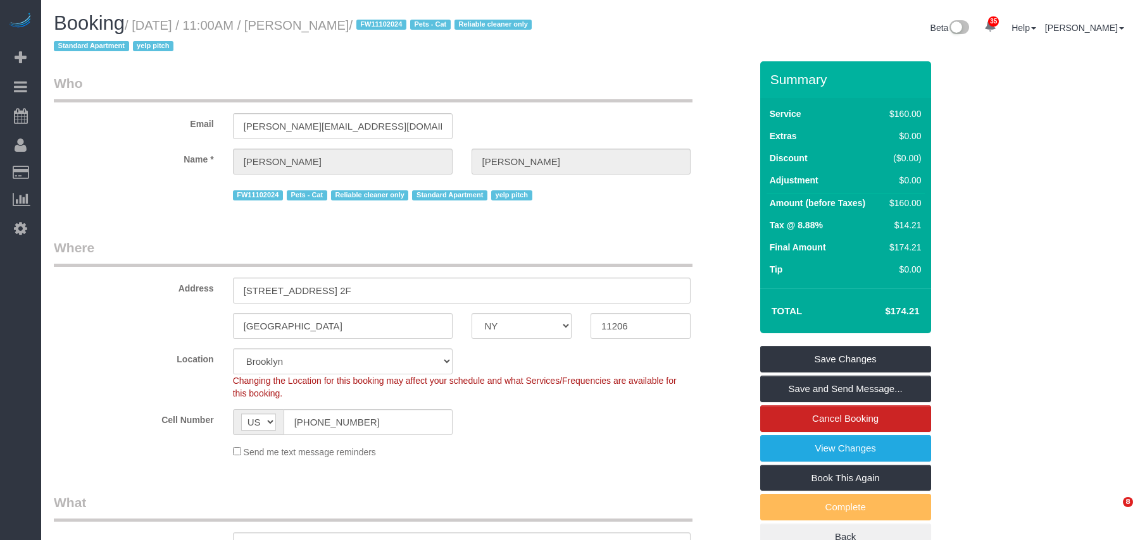
select select "number:5"
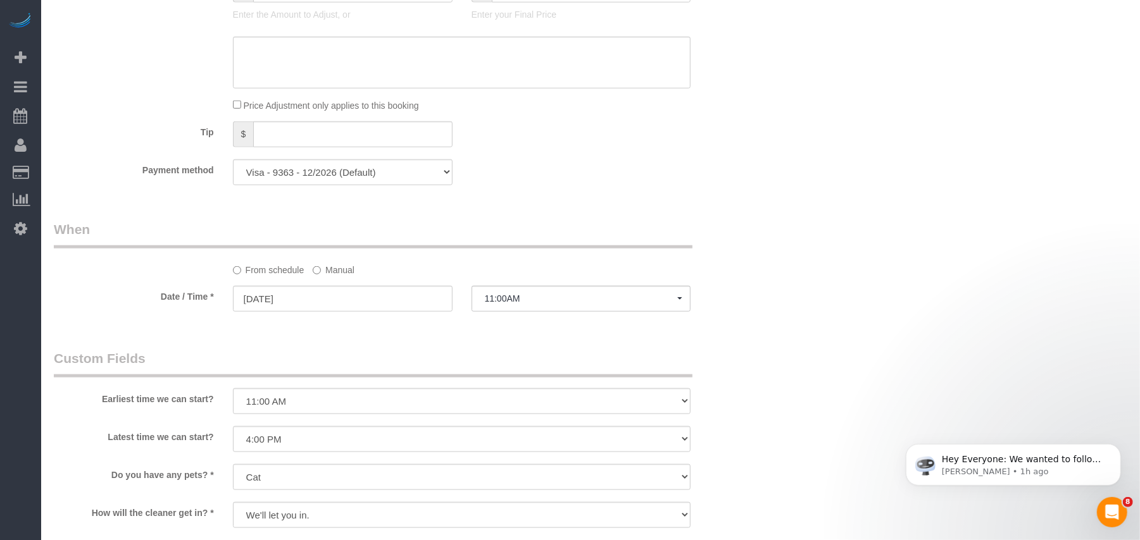
scroll to position [928, 0]
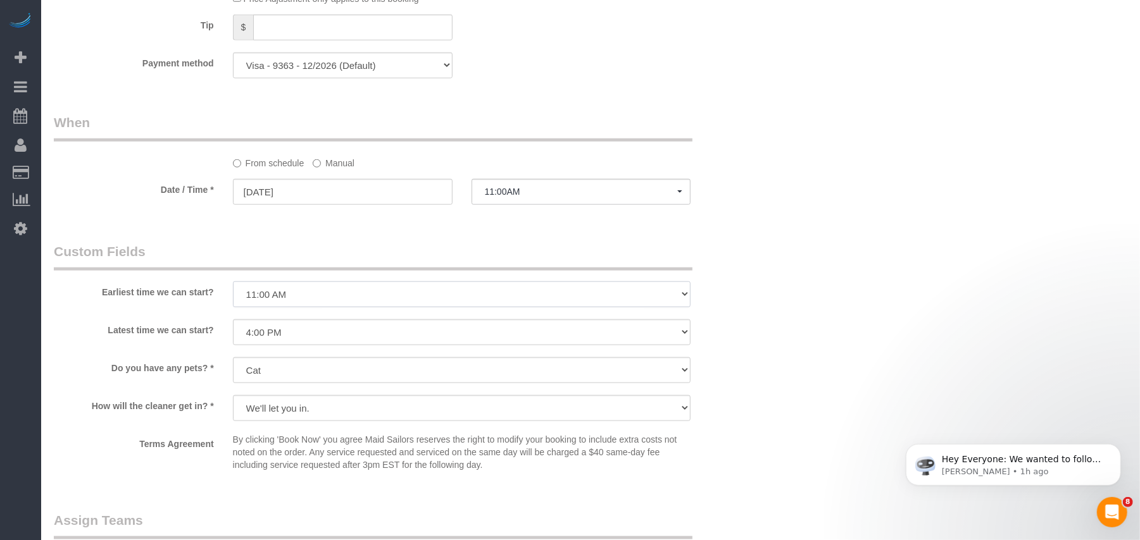
click at [380, 294] on select "I am not flexible, keep my selected time 8:00 AM 9:00 AM 10:00 AM 11:00 AM 12:0…" at bounding box center [462, 295] width 458 height 26
select select "number:61"
click at [233, 282] on select "I am not flexible, keep my selected time 8:00 AM 9:00 AM 10:00 AM 11:00 AM 12:0…" at bounding box center [462, 295] width 458 height 26
click at [302, 335] on select "I am not flexible, keep my selected time 8:00 AM 9:00 AM 10:00 AM 11:00 AM 12:0…" at bounding box center [462, 333] width 458 height 26
select select "number:74"
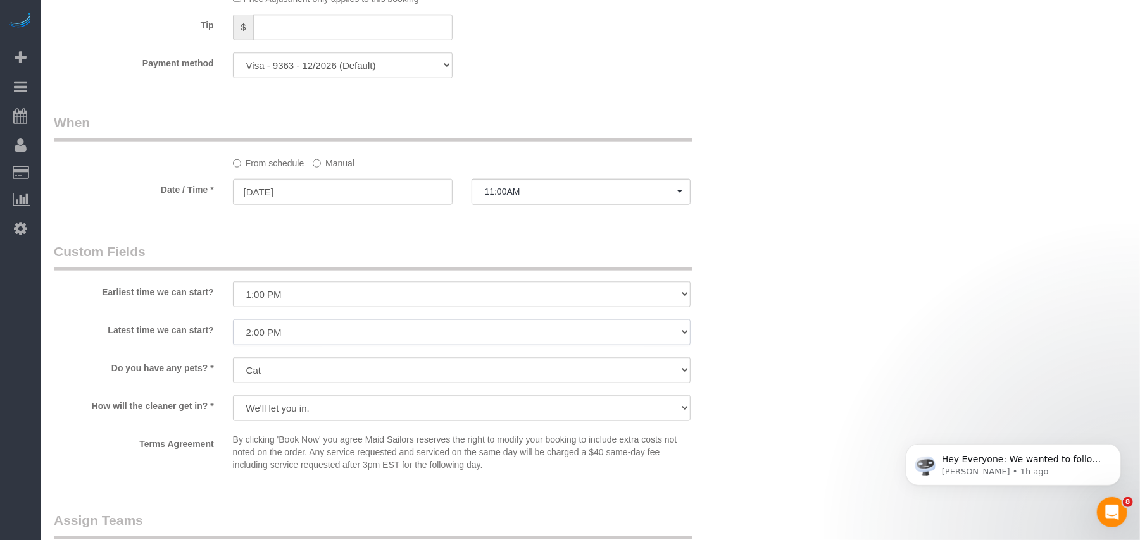
click at [233, 320] on select "I am not flexible, keep my selected time 8:00 AM 9:00 AM 10:00 AM 11:00 AM 12:0…" at bounding box center [462, 333] width 458 height 26
click at [521, 195] on span "11:00AM" at bounding box center [581, 192] width 193 height 10
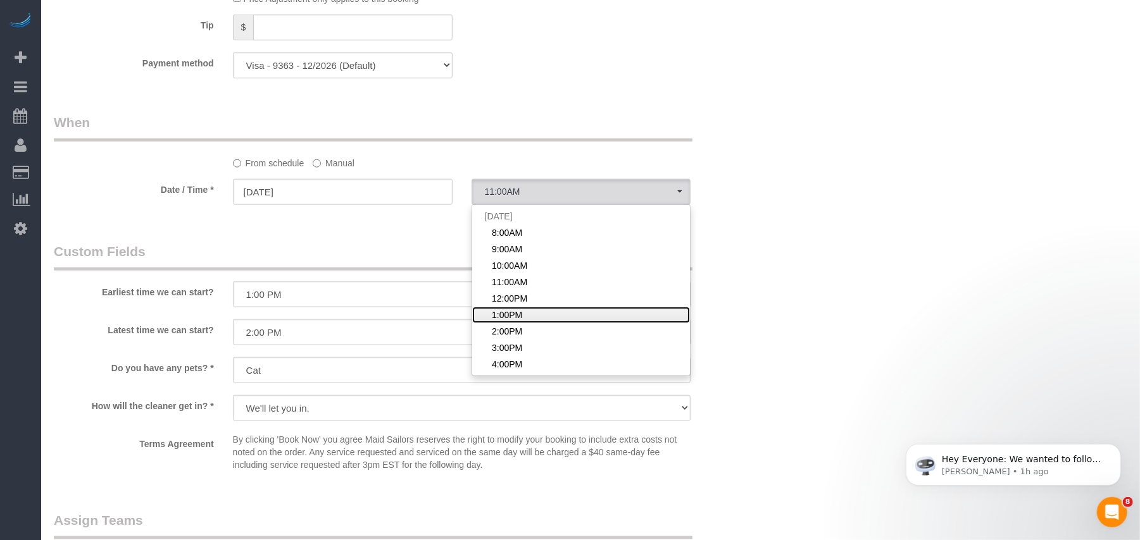
click at [507, 315] on span "1:00PM" at bounding box center [507, 315] width 30 height 13
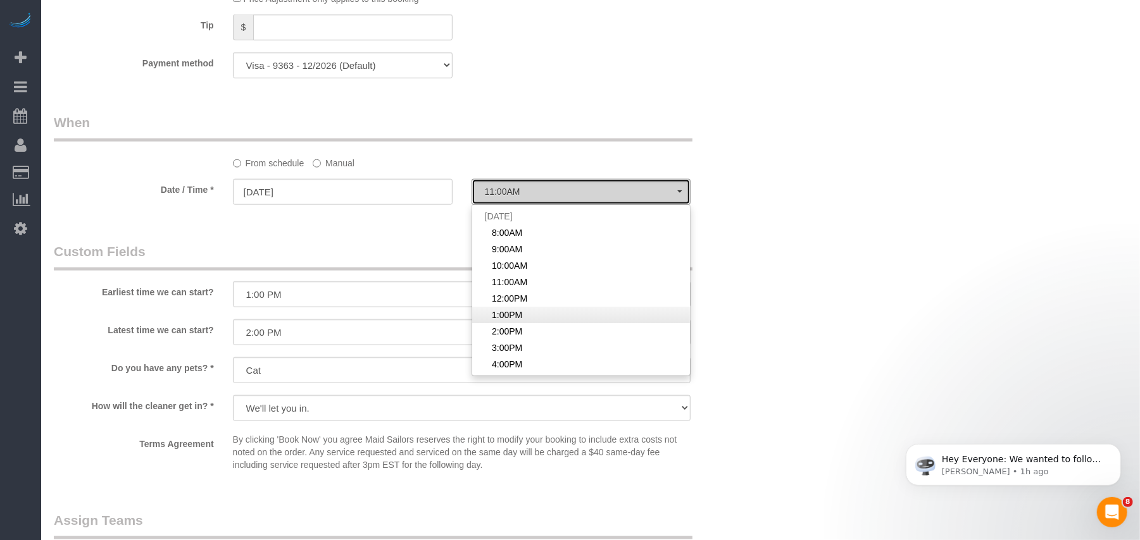
select select "spot6"
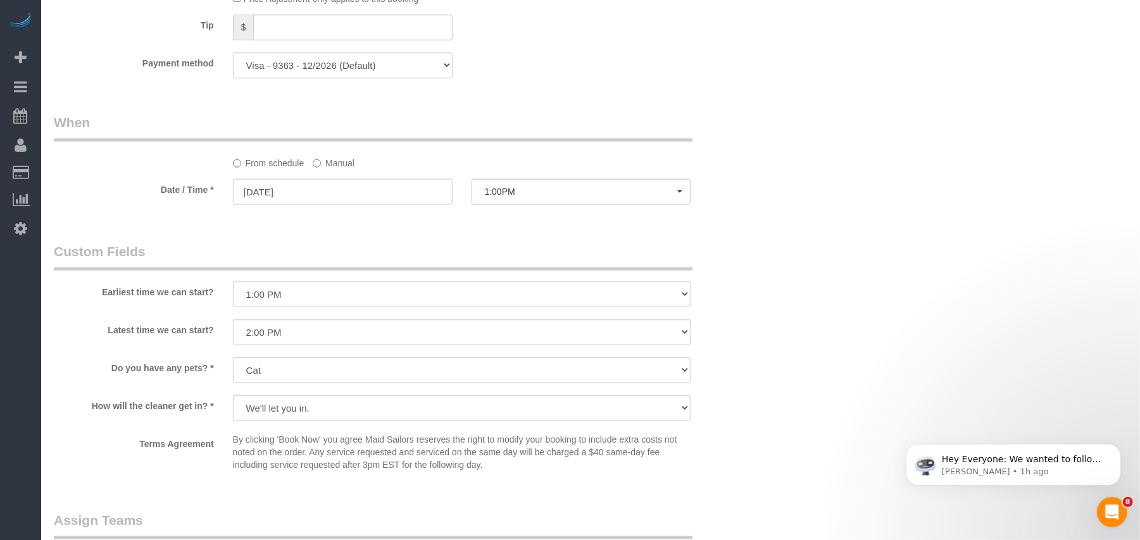
click at [411, 246] on legend "Custom Fields" at bounding box center [373, 256] width 638 height 28
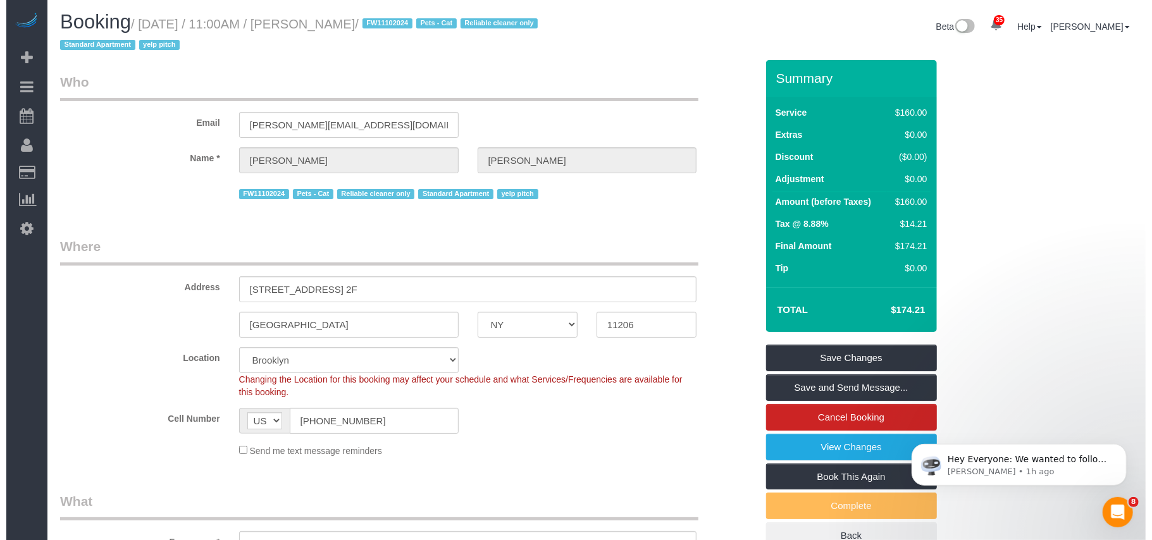
scroll to position [0, 0]
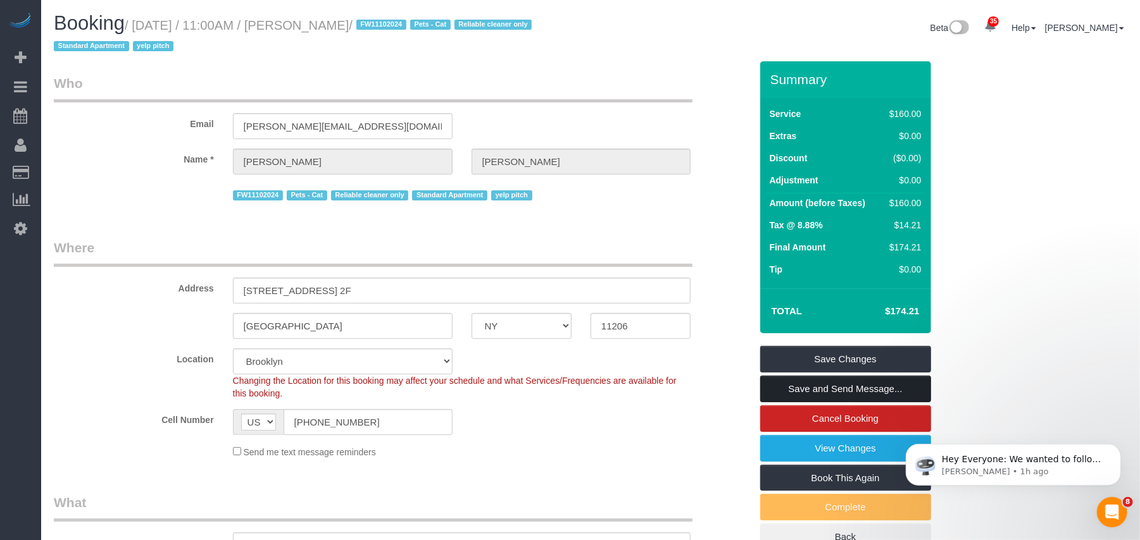
click at [775, 380] on link "Save and Send Message..." at bounding box center [845, 389] width 171 height 27
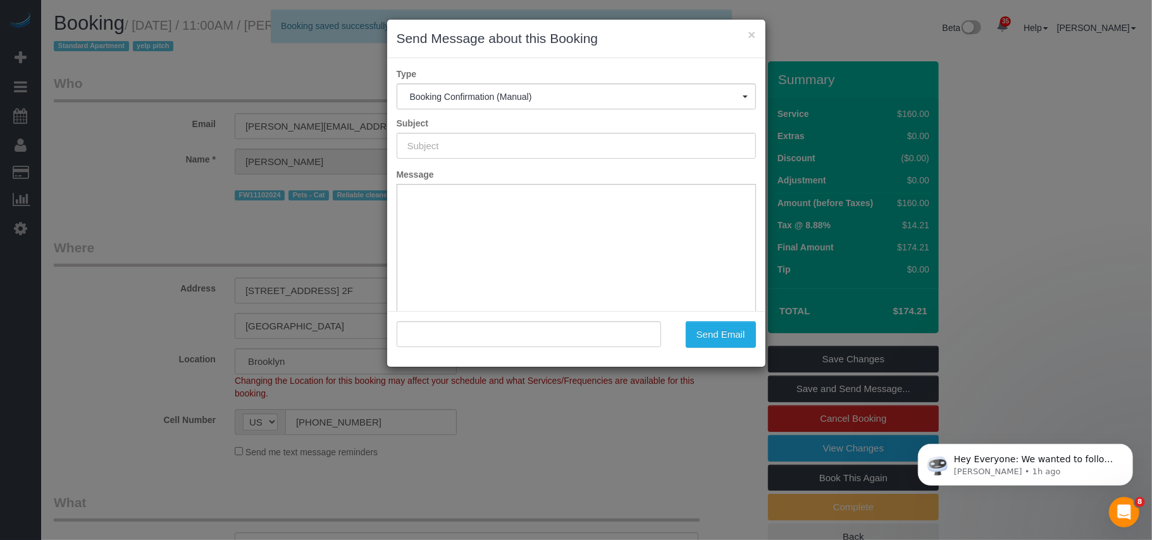
type input "Cleaning Confirmed for 10/11/2025 at 1:00pm"
type input ""Jacopo Tagliabue" <tagliabue.jacopo@gmail.com>"
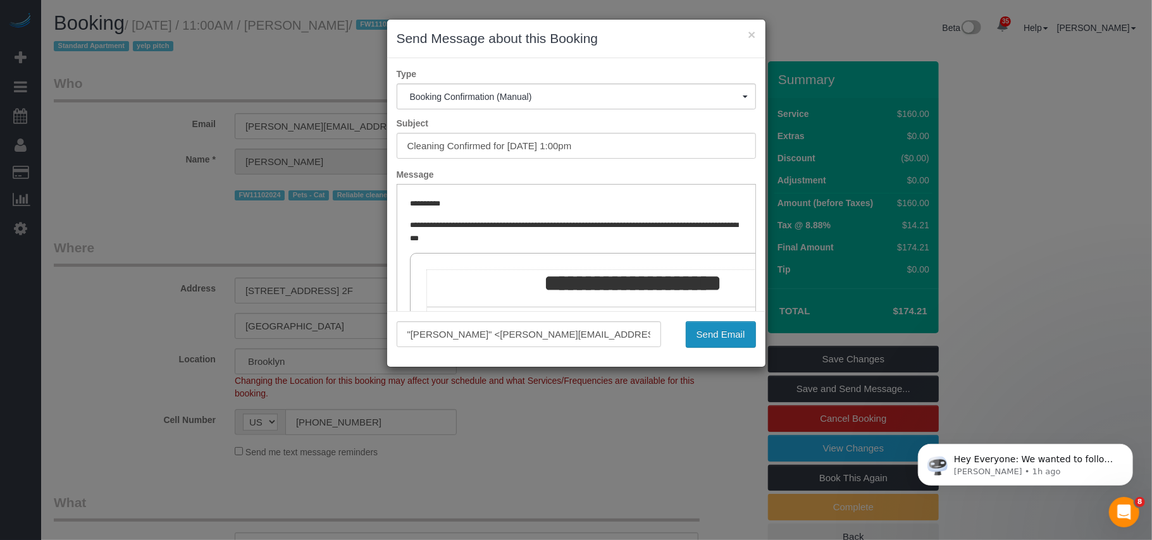
click at [713, 337] on button "Send Email" at bounding box center [721, 334] width 70 height 27
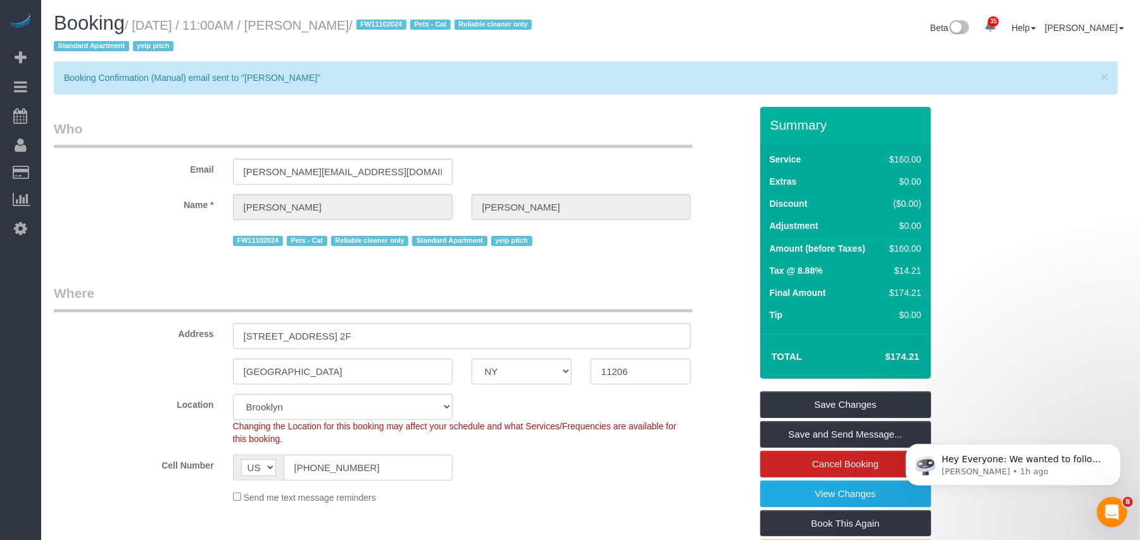
drag, startPoint x: 404, startPoint y: 28, endPoint x: 137, endPoint y: 29, distance: 267.0
click at [137, 29] on small "/ October 11, 2025 / 11:00AM / Jacopo Tagliabue / FW11102024 Pets - Cat Reliabl…" at bounding box center [295, 35] width 482 height 35
copy small "October 11, 2025 / 11:00AM / Jacopo Tagliabue"
